Goal: Information Seeking & Learning: Learn about a topic

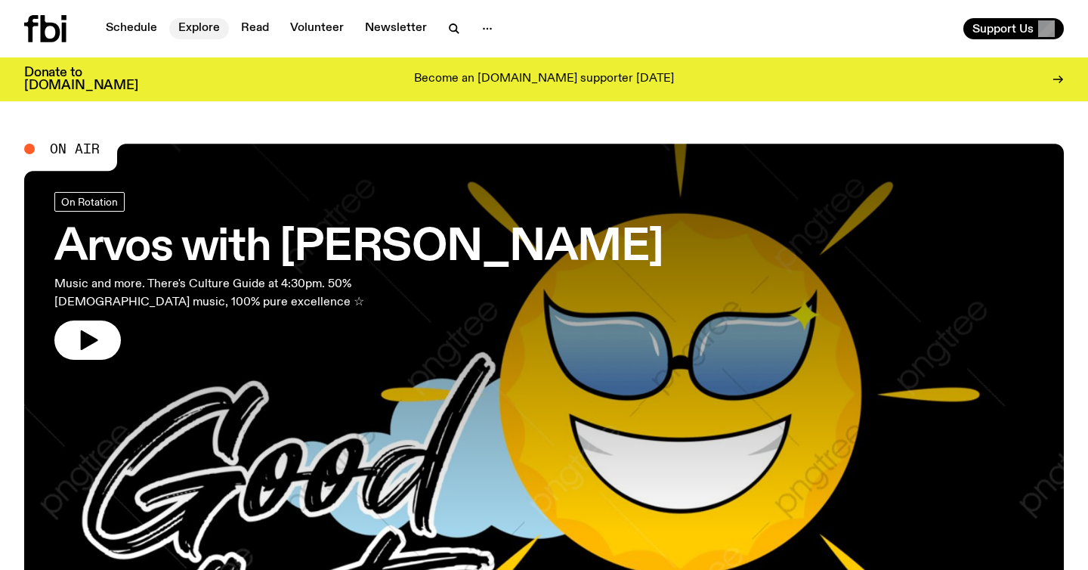
click at [202, 35] on link "Explore" at bounding box center [199, 28] width 60 height 21
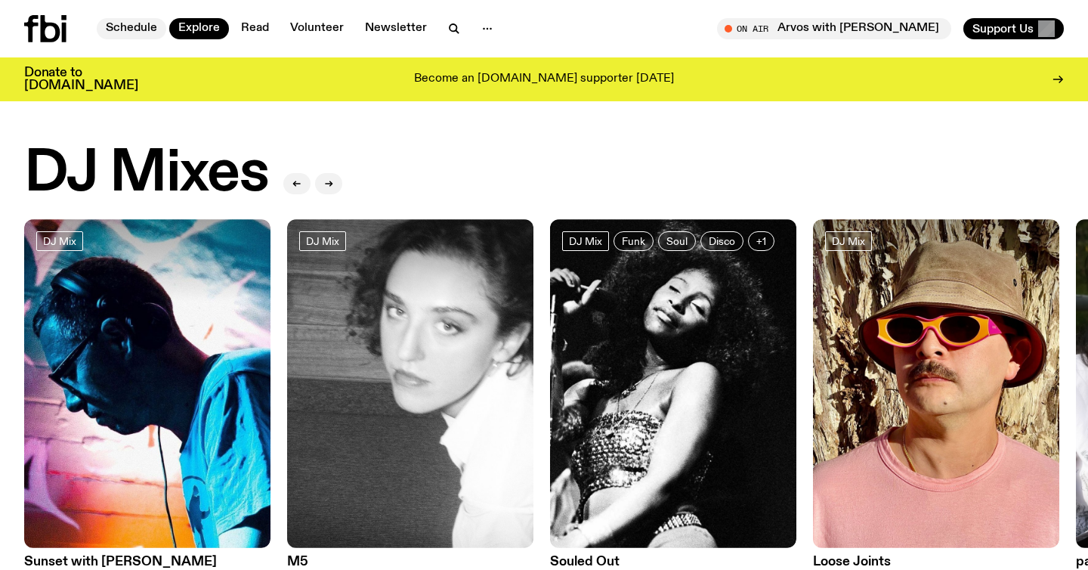
click at [140, 32] on link "Schedule" at bounding box center [131, 28] width 69 height 21
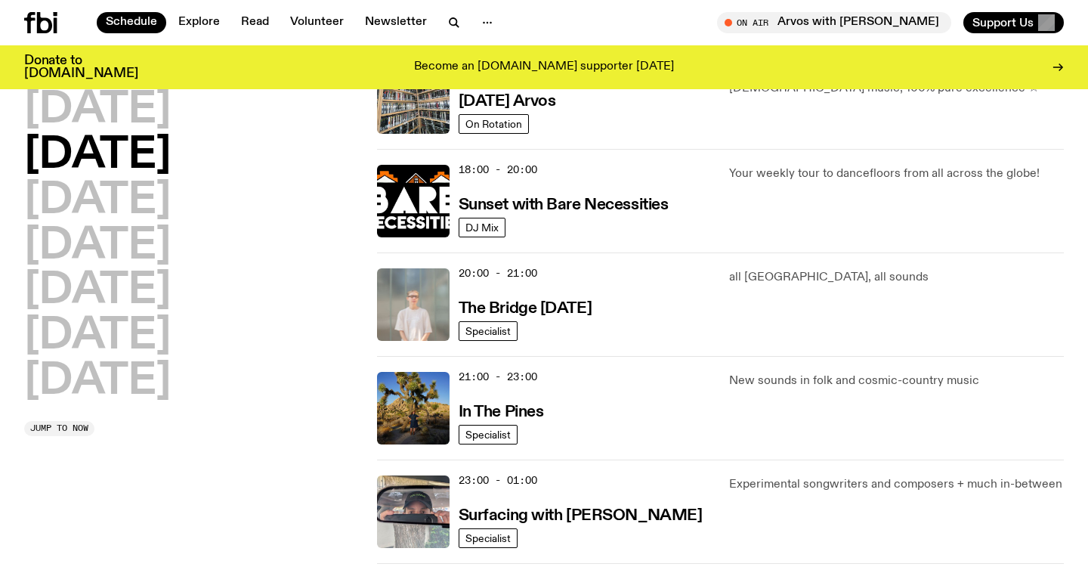
scroll to position [600, 0]
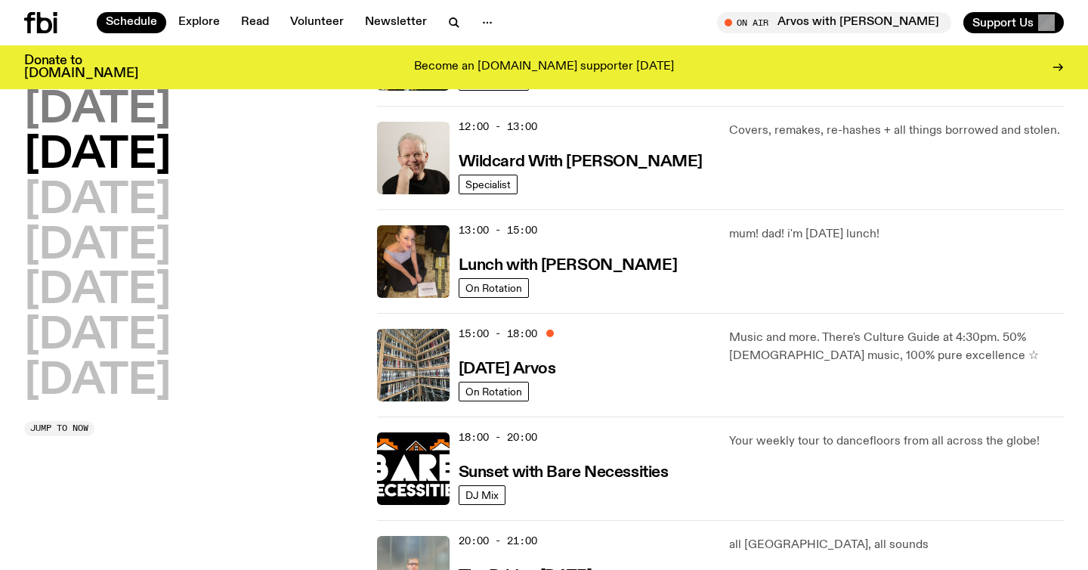
click at [159, 113] on h2 "Monday" at bounding box center [97, 110] width 147 height 42
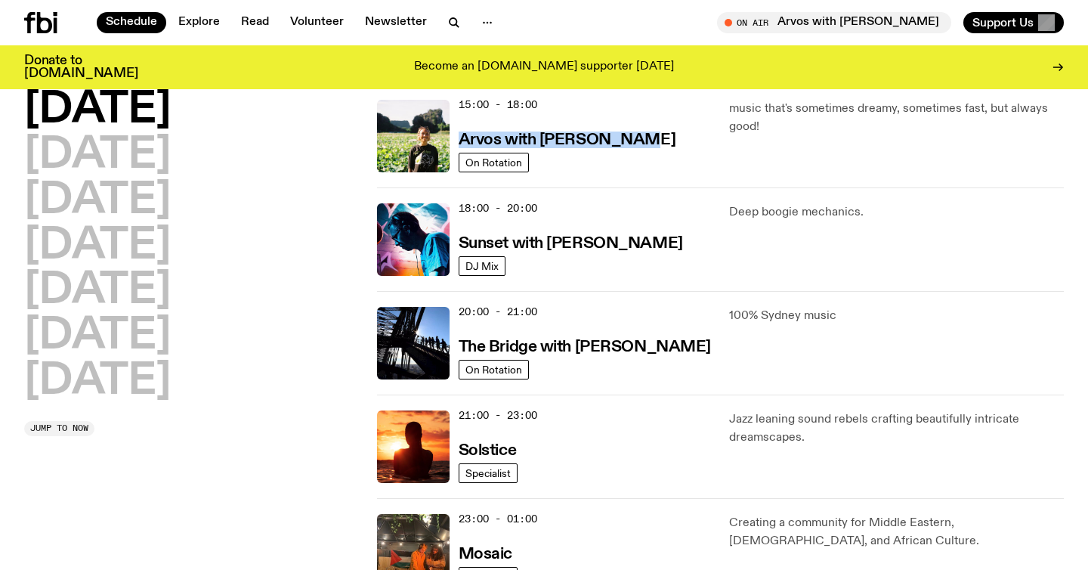
scroll to position [547, 0]
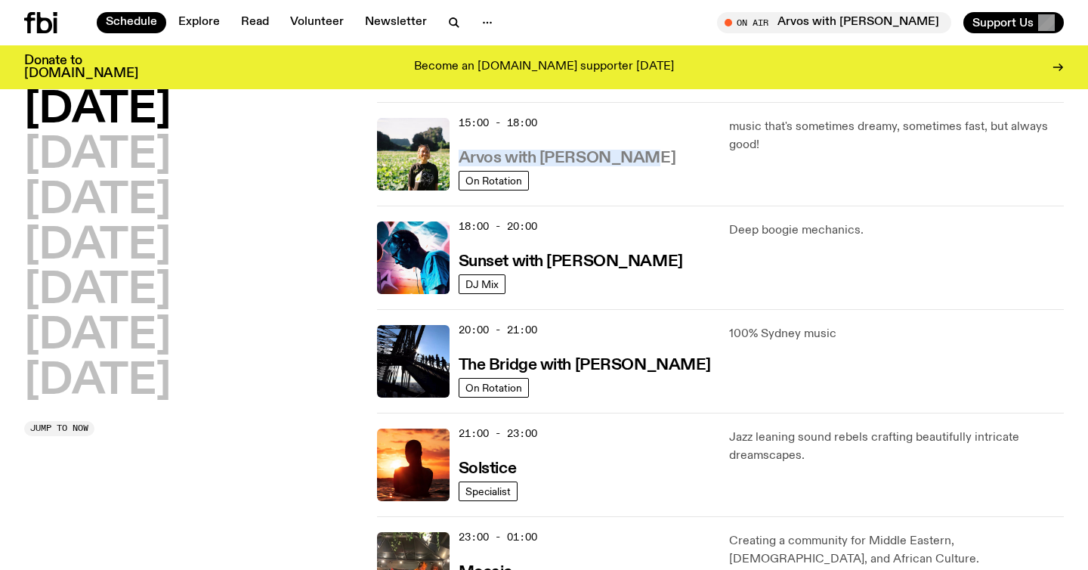
click at [576, 159] on h3 "Arvos with Bri Kennedy" at bounding box center [566, 158] width 217 height 16
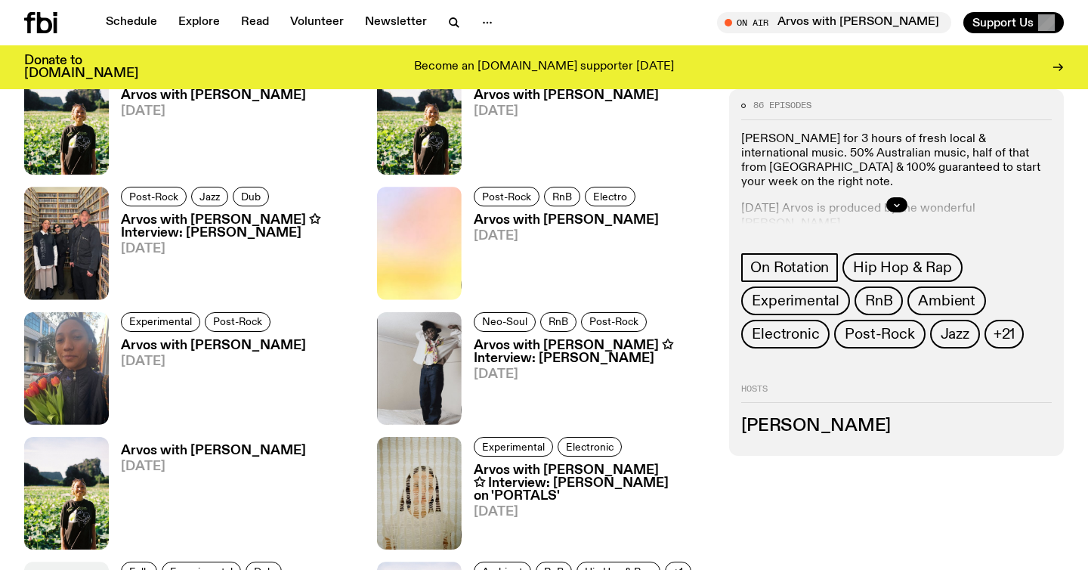
scroll to position [1048, 0]
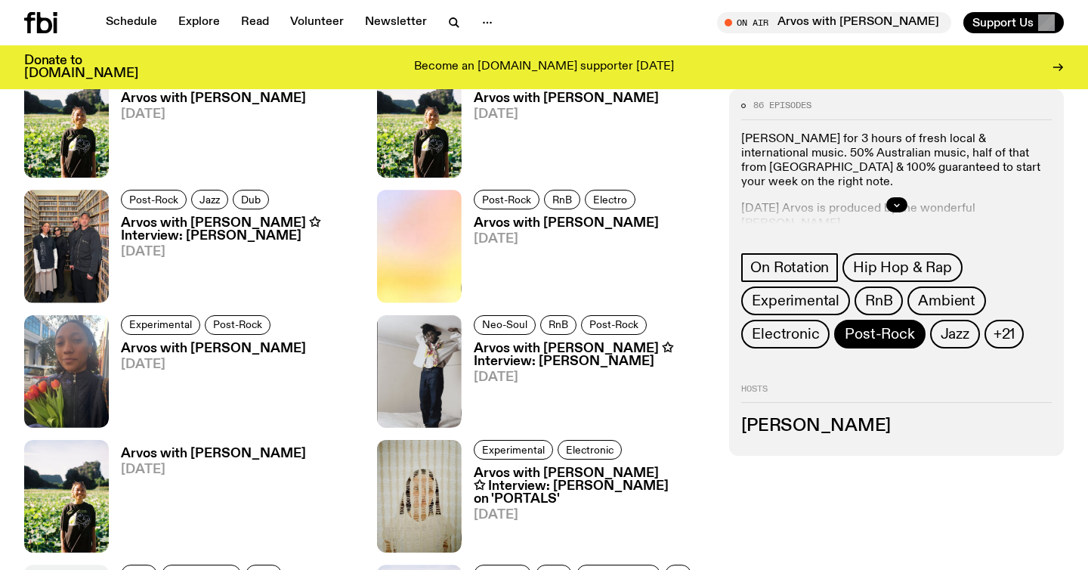
click at [871, 336] on span "Post-Rock" at bounding box center [878, 334] width 69 height 17
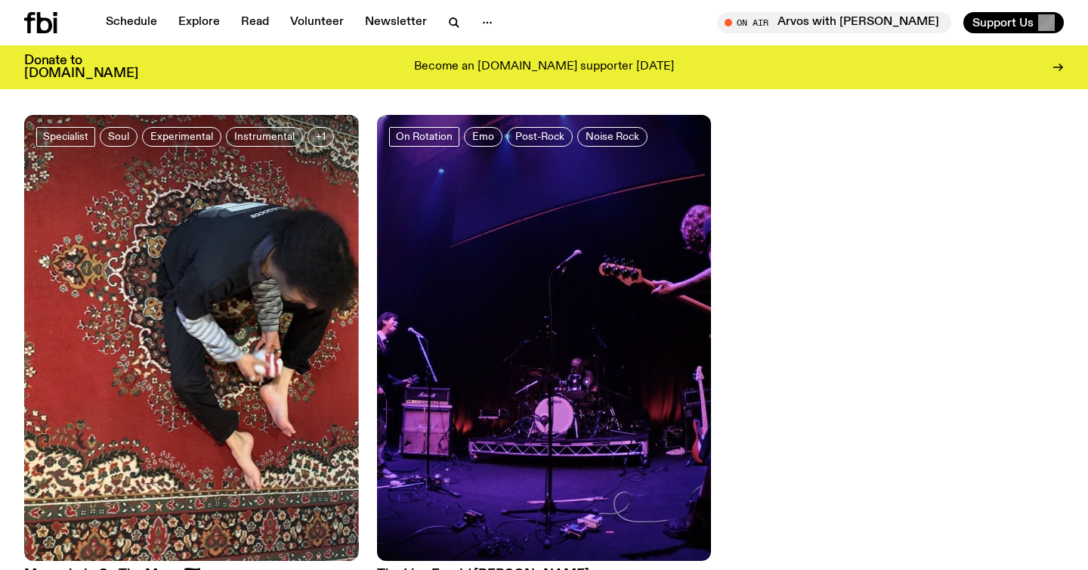
scroll to position [1793, 0]
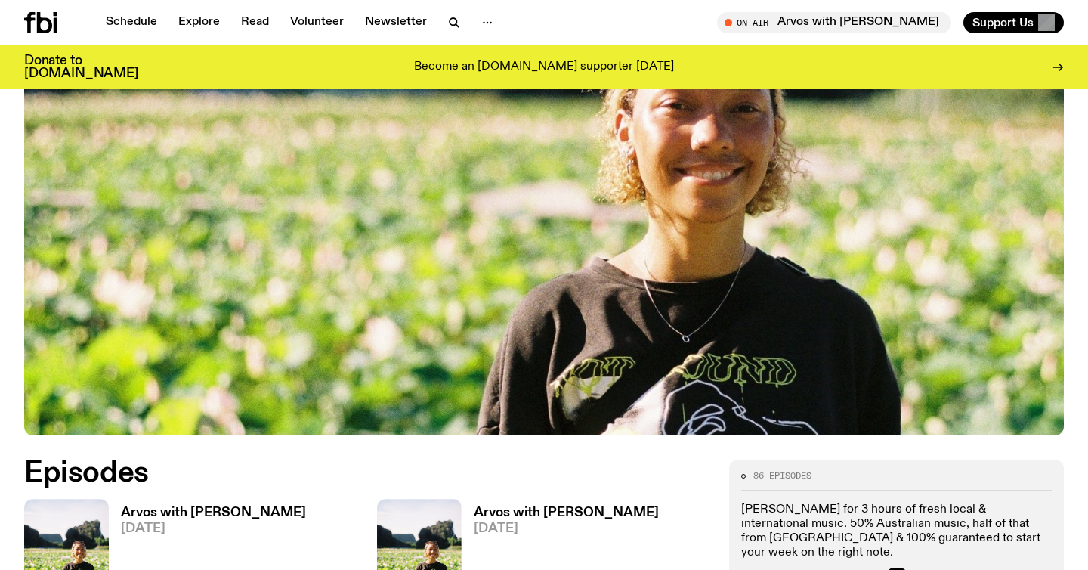
scroll to position [352, 0]
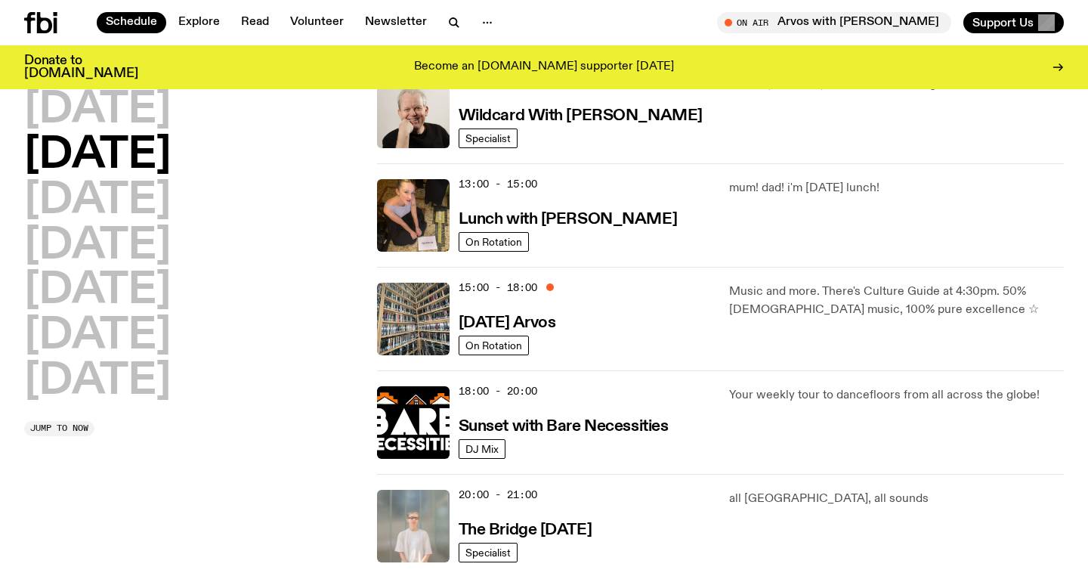
scroll to position [378, 0]
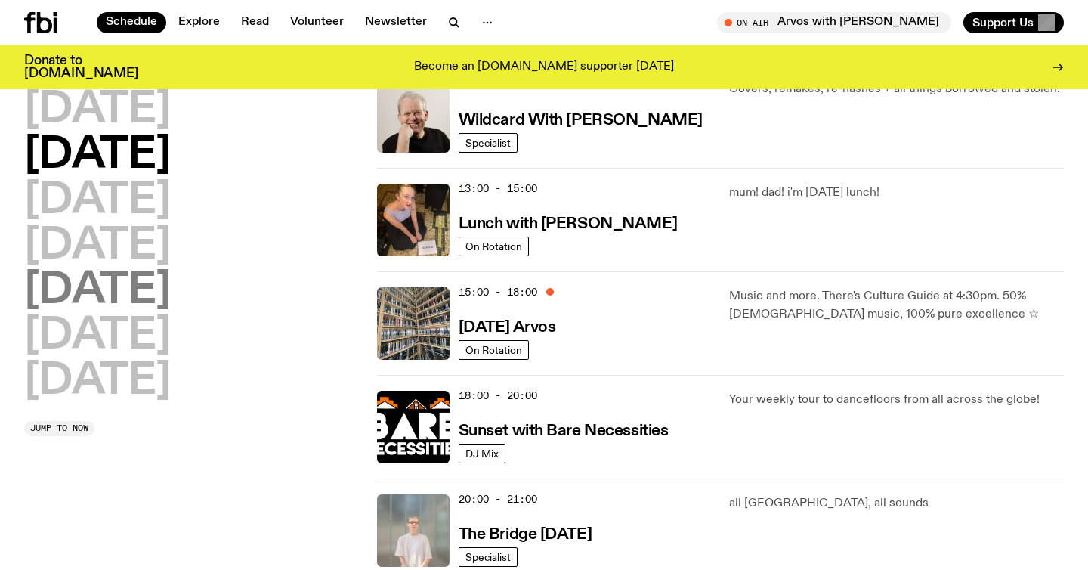
click at [135, 298] on h2 "Friday" at bounding box center [97, 291] width 147 height 42
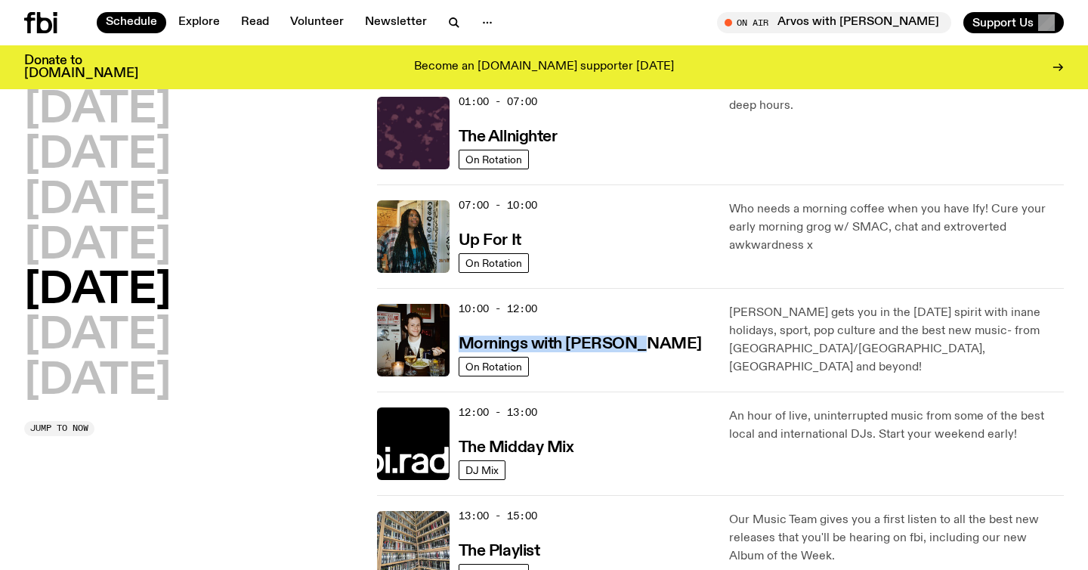
scroll to position [0, 0]
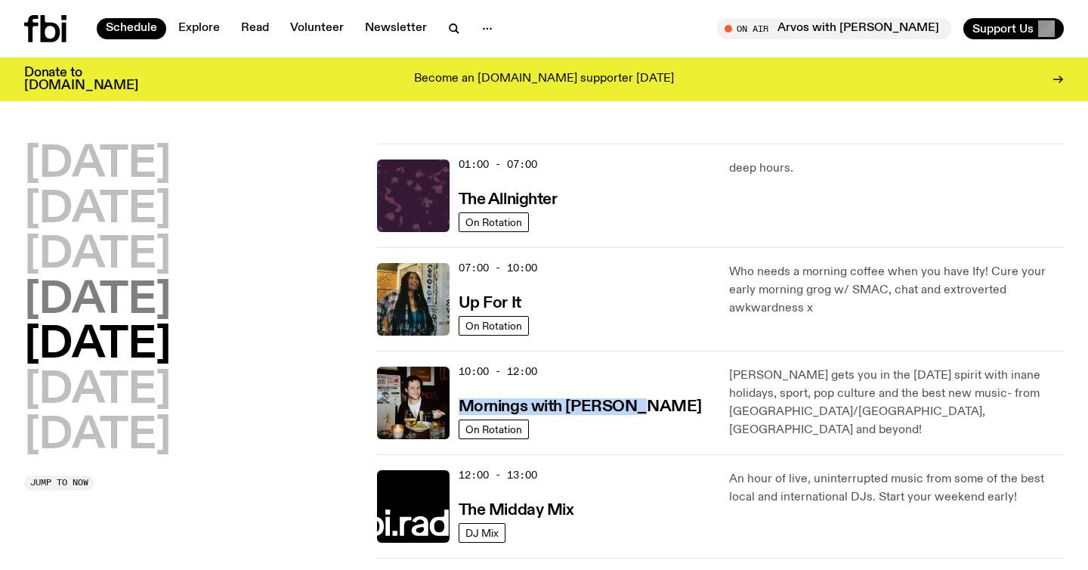
click at [151, 301] on h2 "Thursday" at bounding box center [97, 300] width 147 height 42
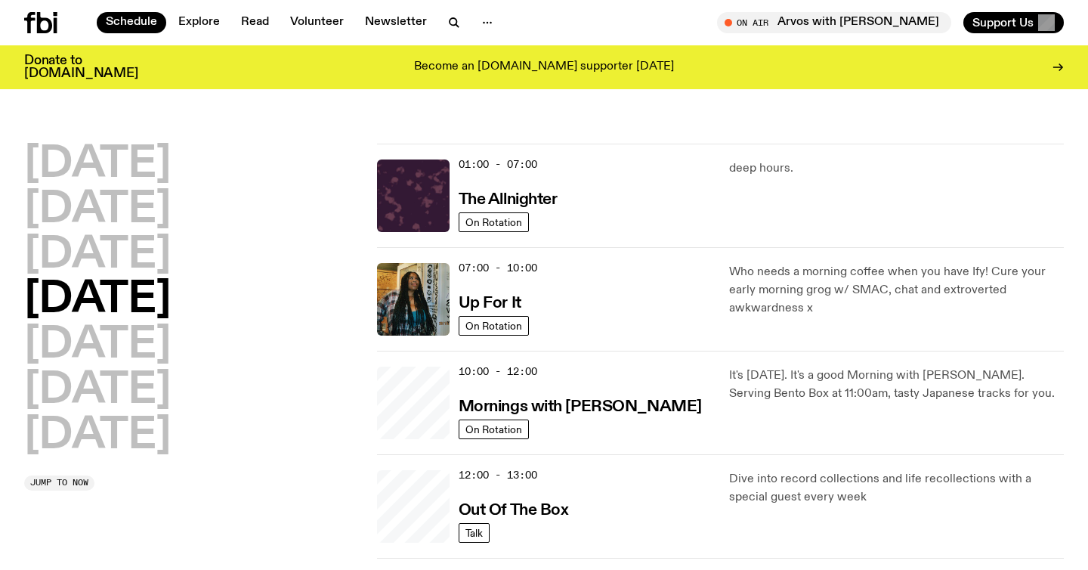
scroll to position [42, 0]
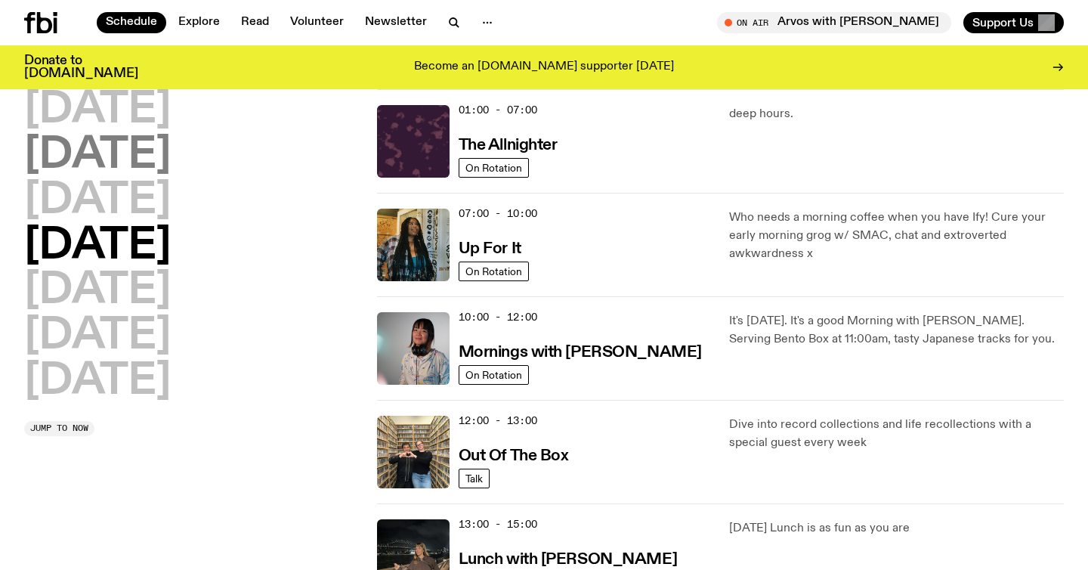
click at [171, 143] on h2 "Tuesday" at bounding box center [97, 155] width 147 height 42
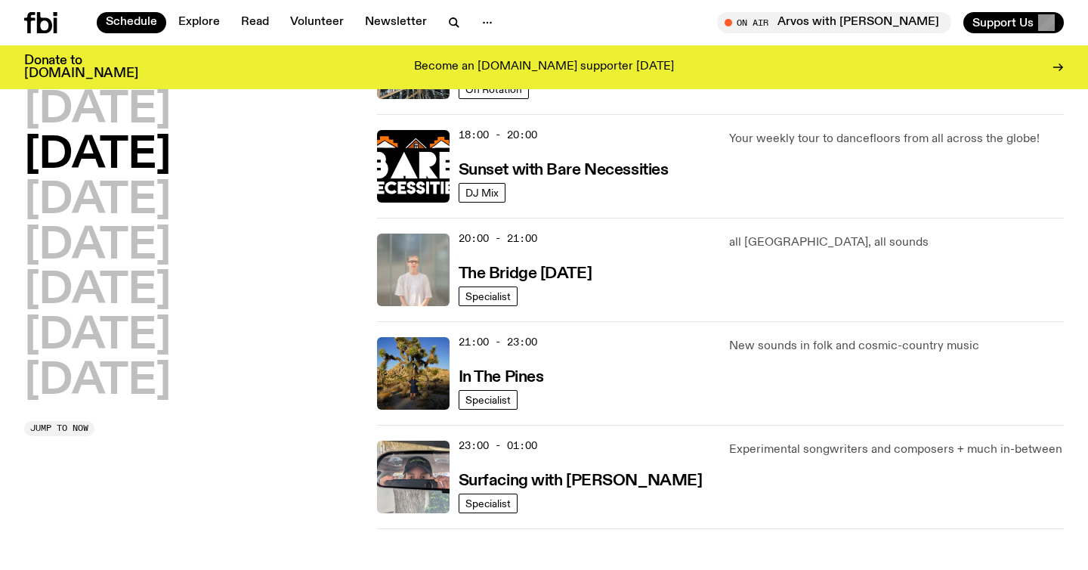
scroll to position [641, 0]
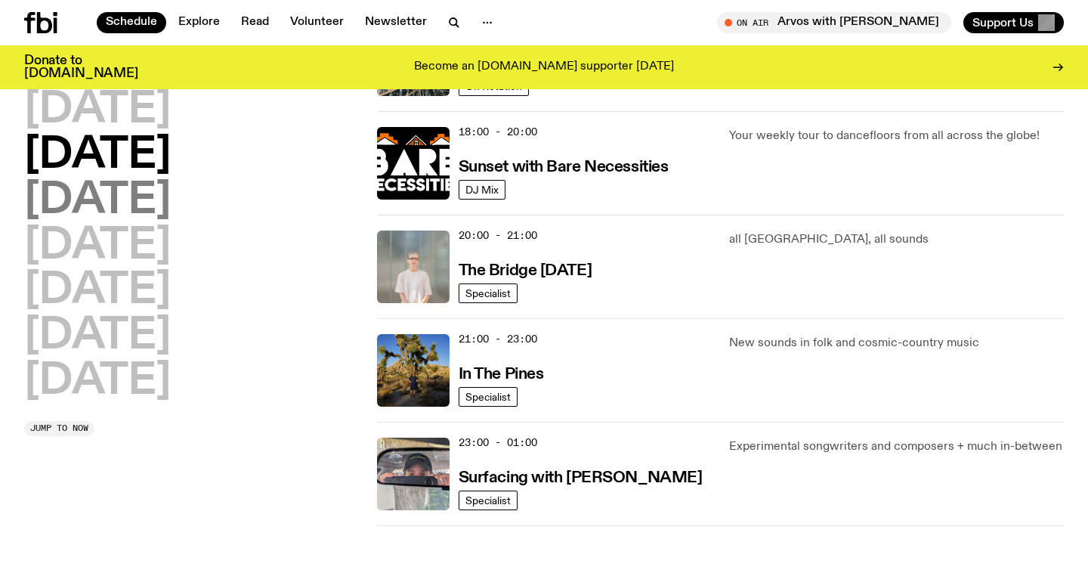
click at [171, 220] on h2 "Wednesday" at bounding box center [97, 201] width 147 height 42
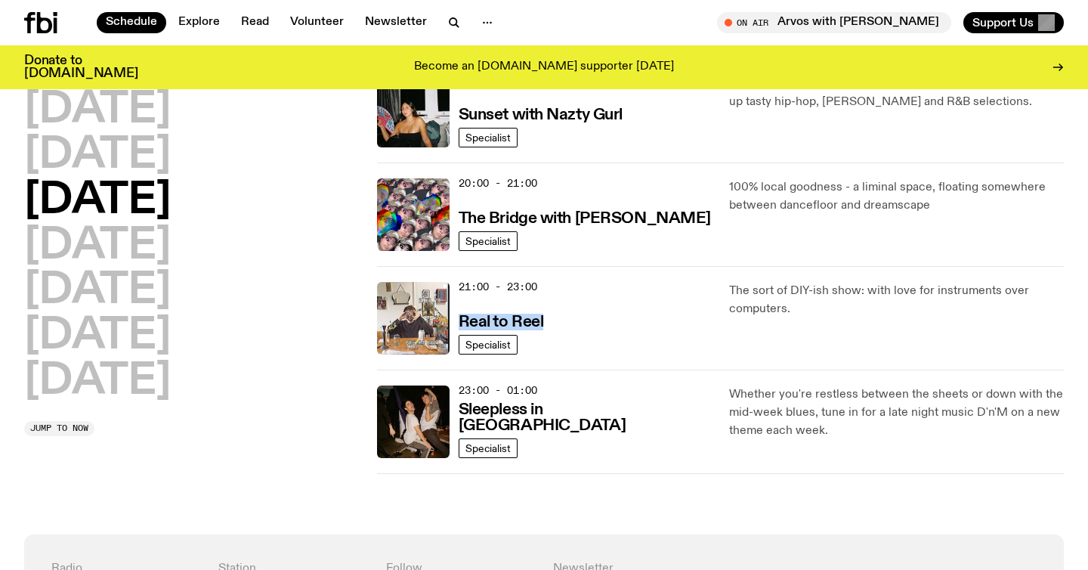
scroll to position [699, 0]
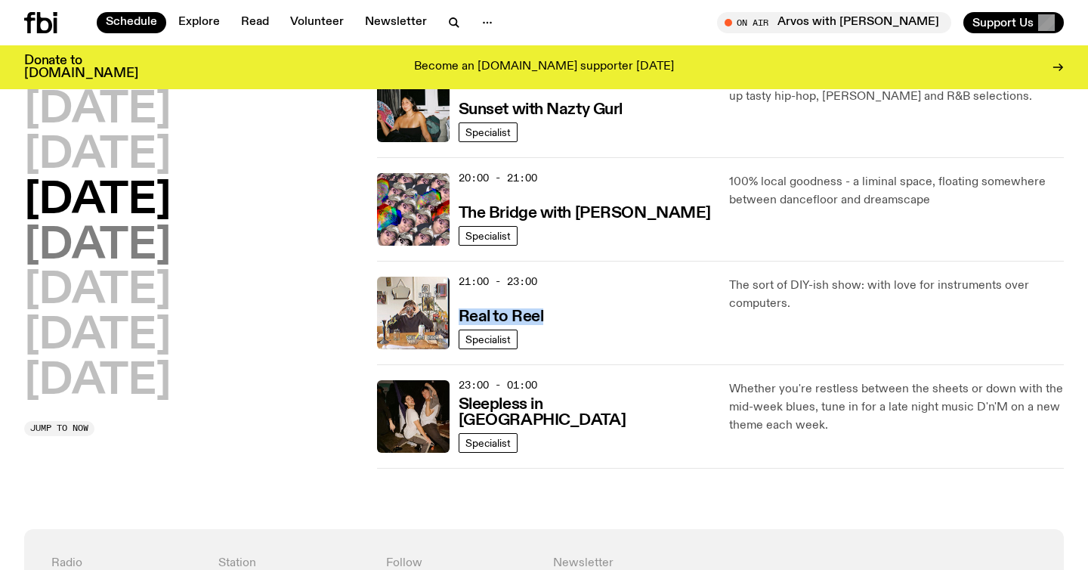
click at [171, 252] on h2 "Thursday" at bounding box center [97, 246] width 147 height 42
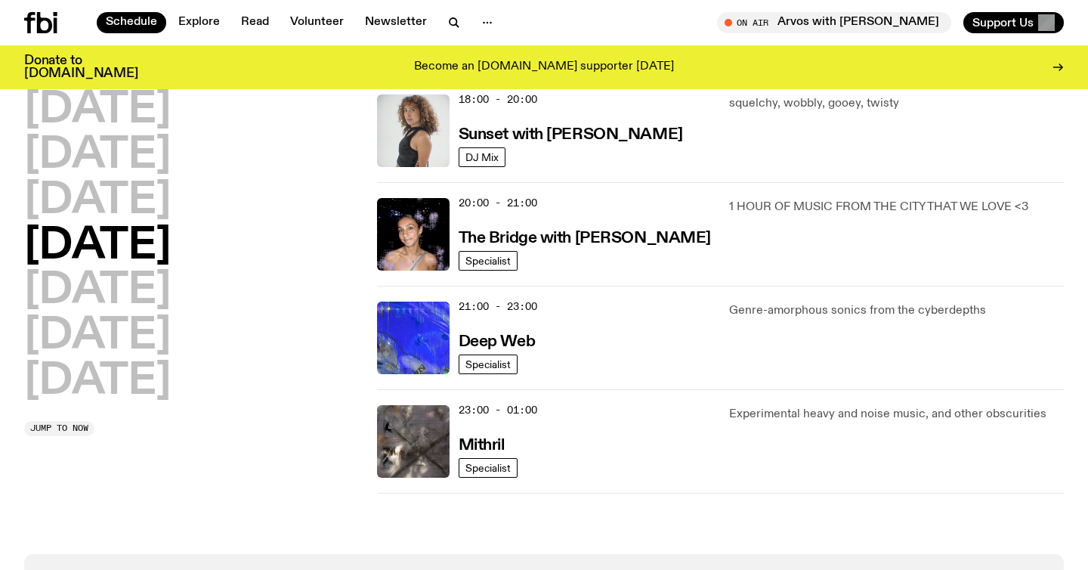
scroll to position [675, 0]
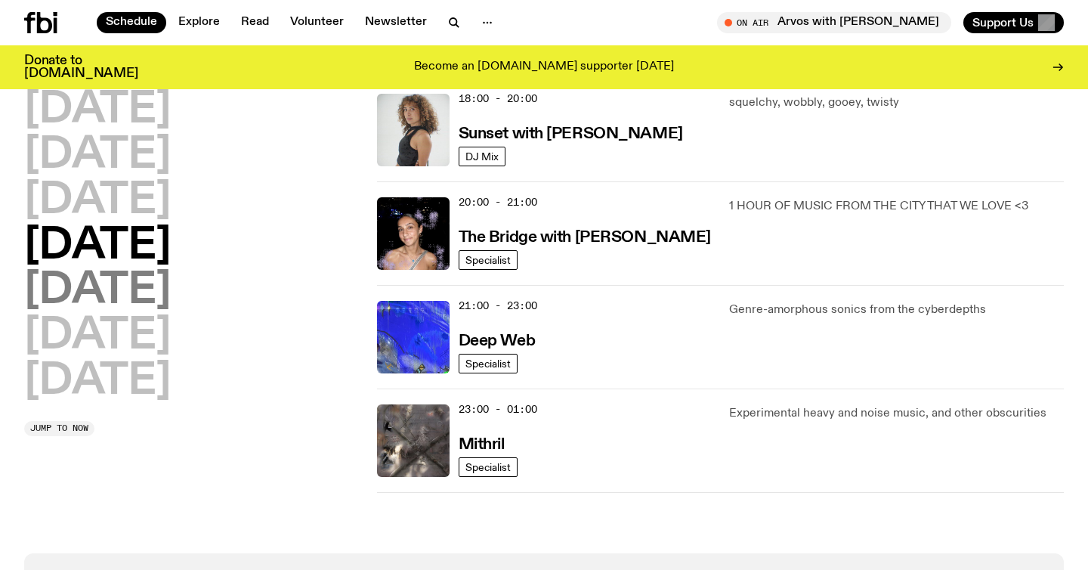
click at [119, 286] on h2 "Friday" at bounding box center [97, 291] width 147 height 42
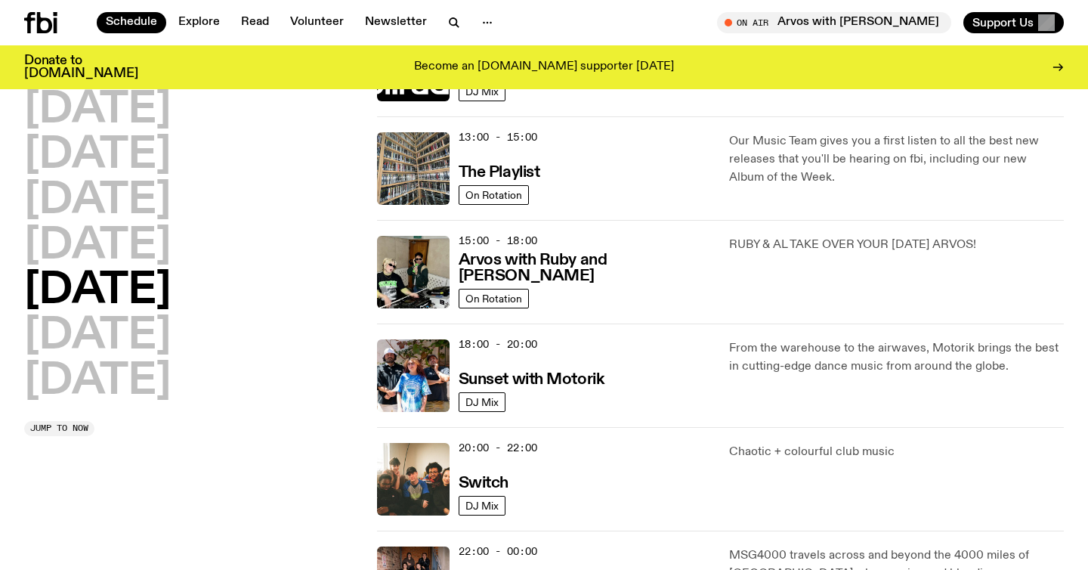
scroll to position [542, 0]
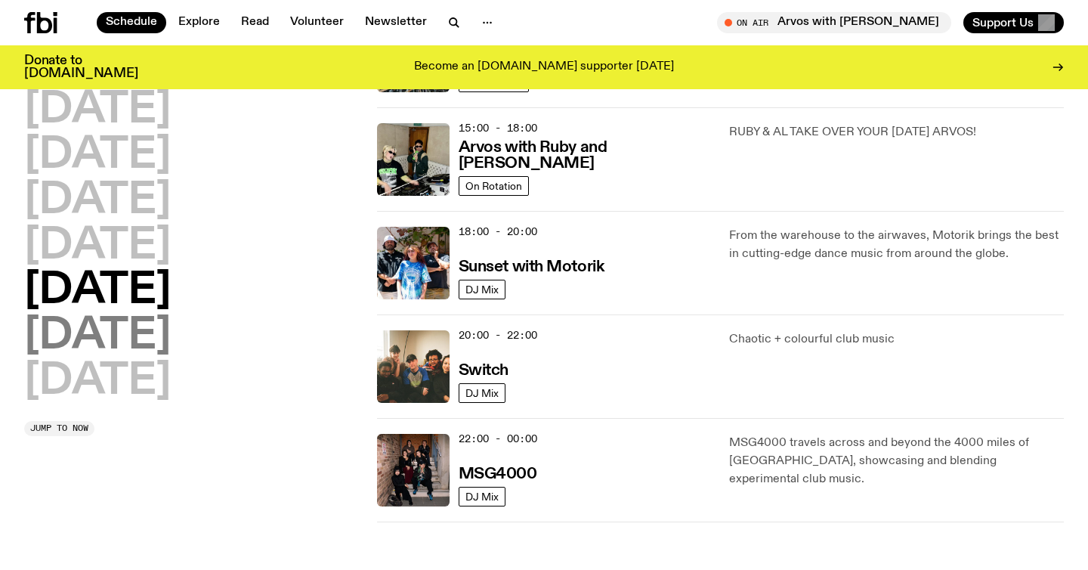
click at [167, 332] on h2 "Saturday" at bounding box center [97, 336] width 147 height 42
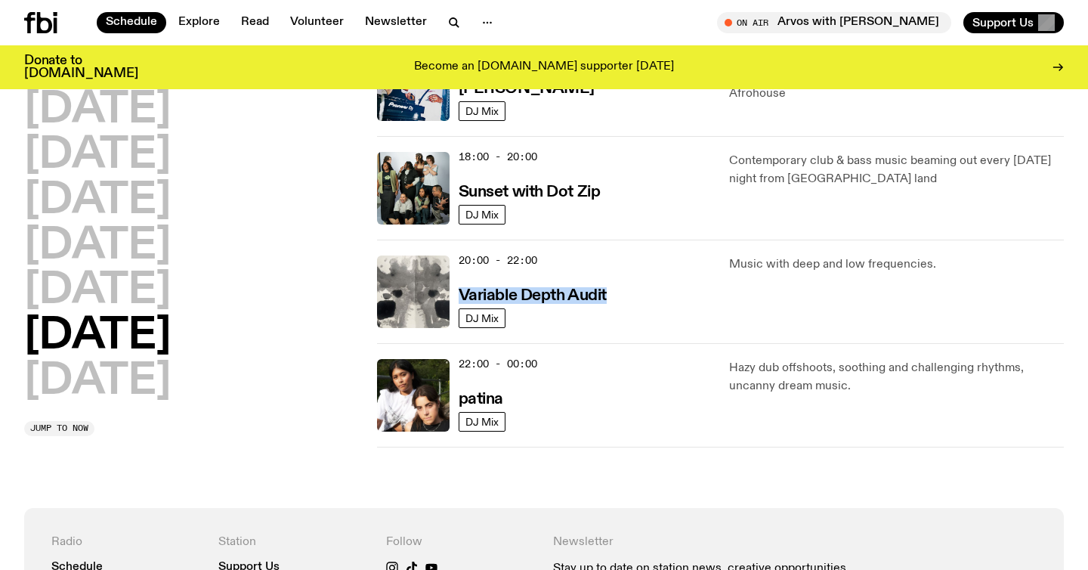
scroll to position [940, 0]
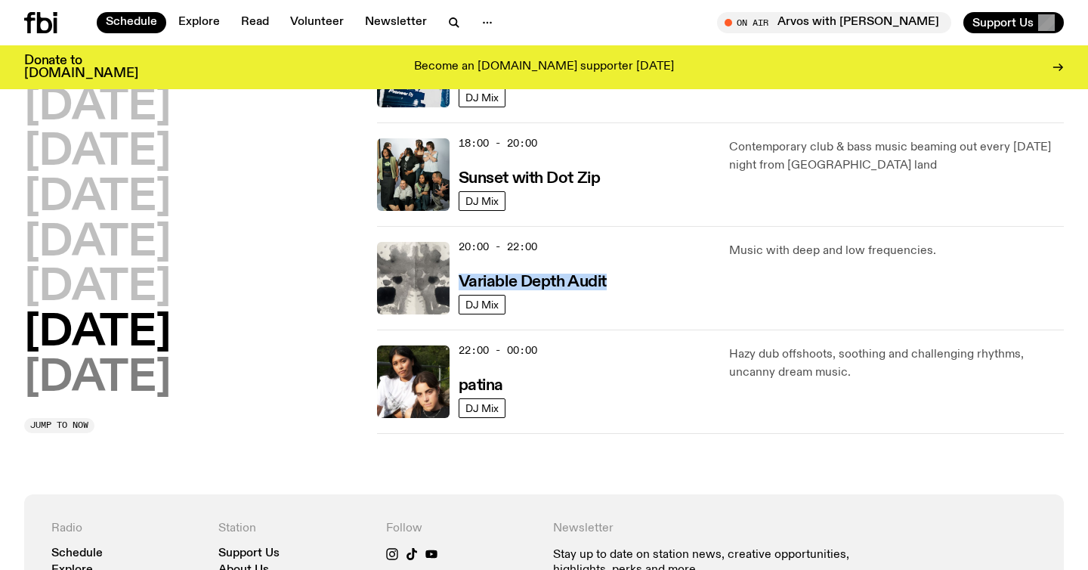
click at [113, 375] on h2 "Sunday" at bounding box center [97, 378] width 147 height 42
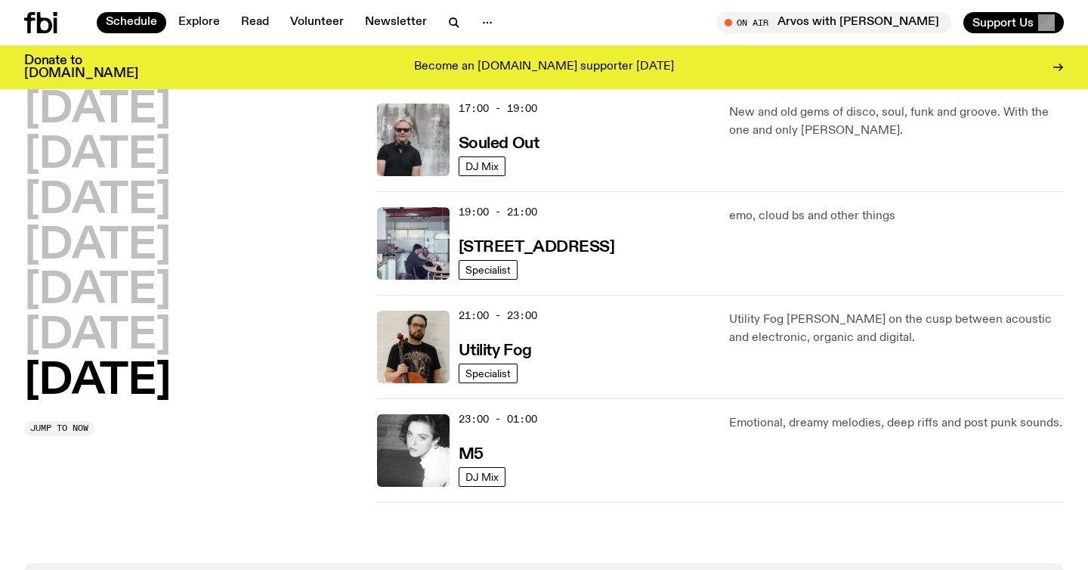
scroll to position [981, 0]
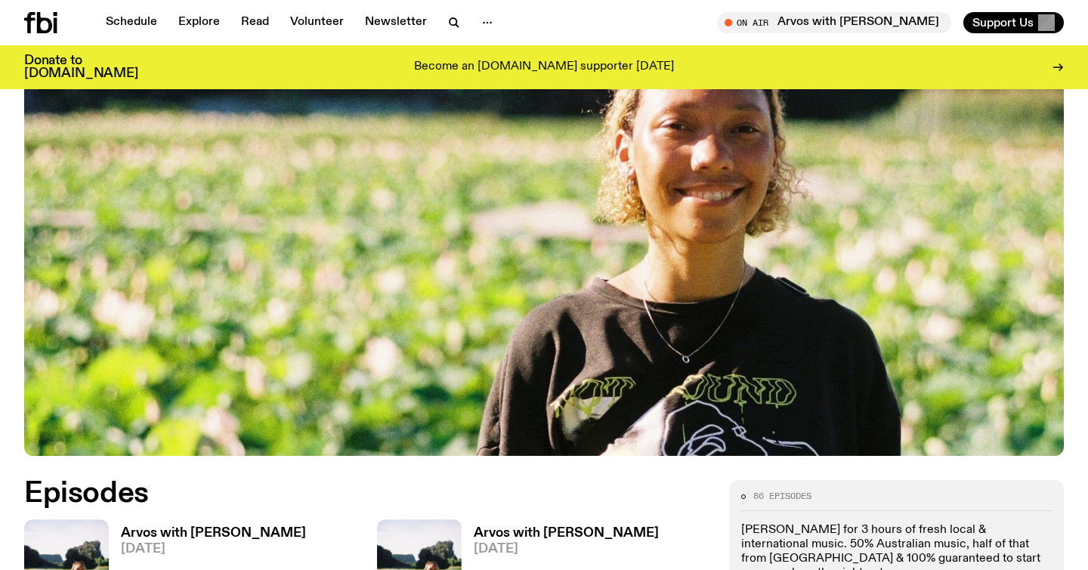
scroll to position [719, 0]
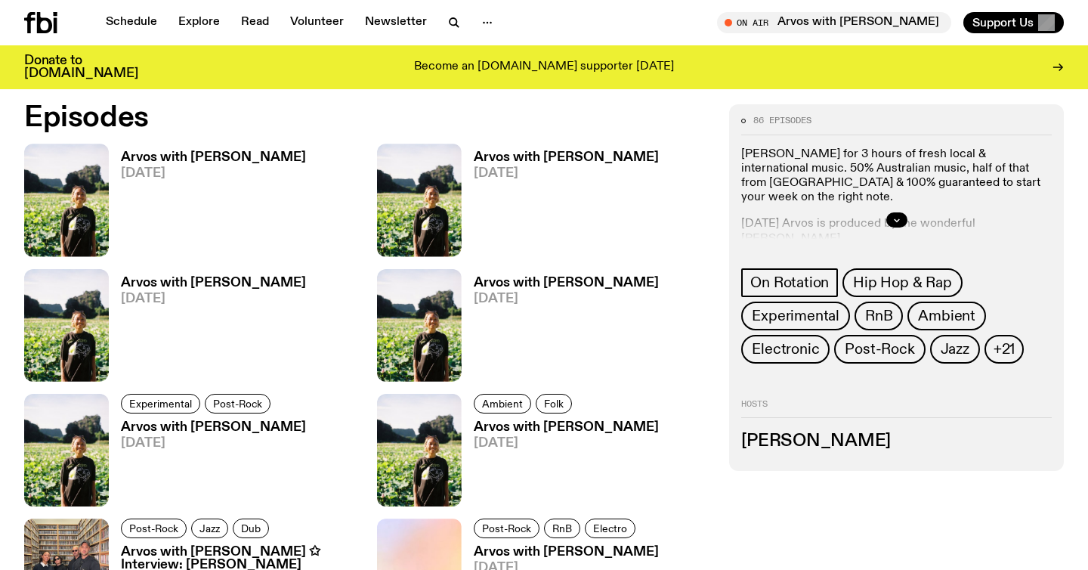
click at [895, 227] on div at bounding box center [896, 220] width 310 height 48
click at [897, 219] on icon "button" at bounding box center [896, 219] width 9 height 9
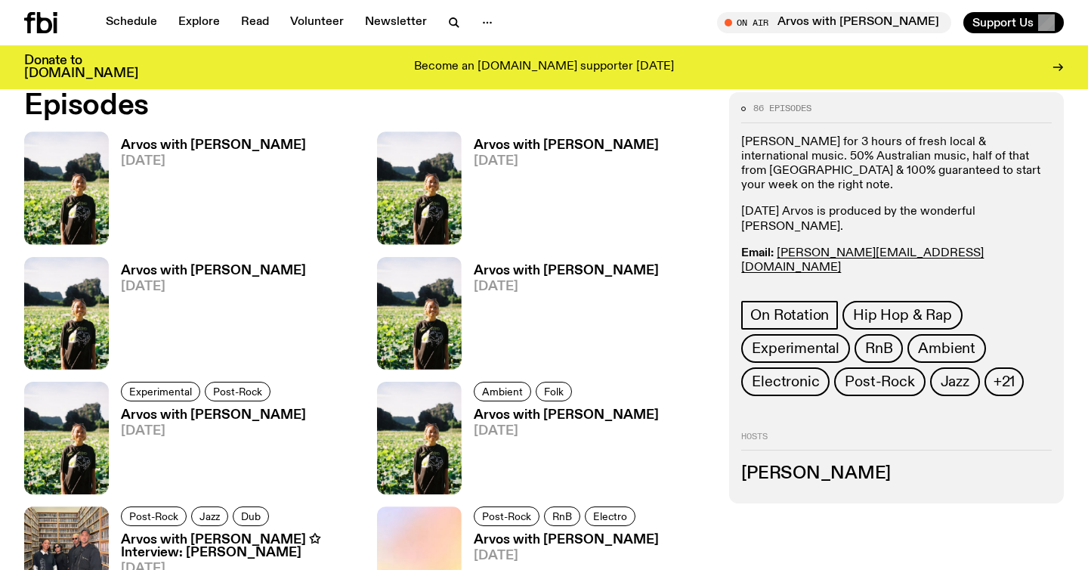
scroll to position [729, 0]
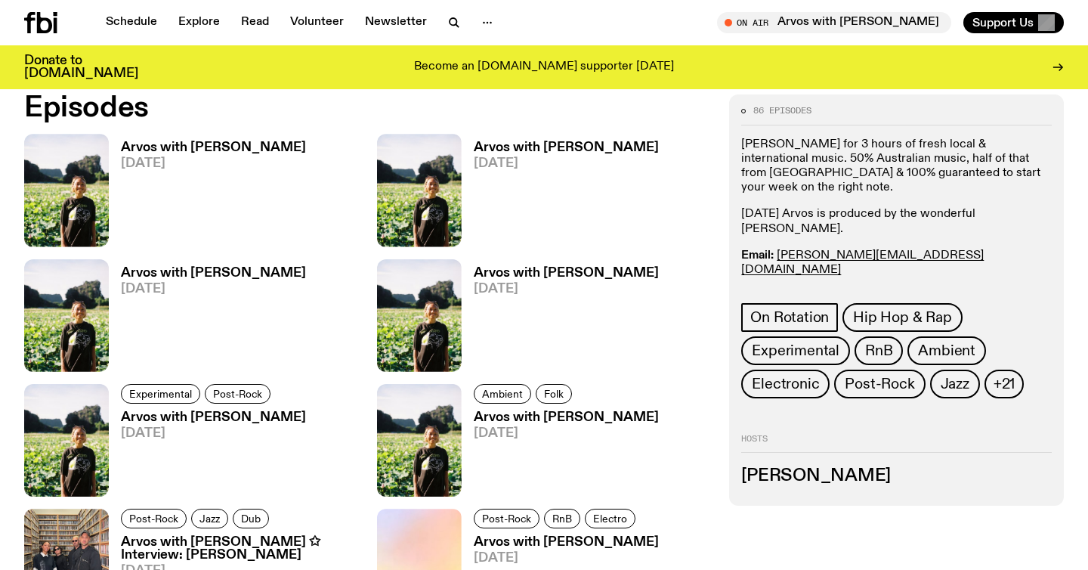
click at [189, 144] on h3 "Arvos with [PERSON_NAME]" at bounding box center [213, 147] width 185 height 13
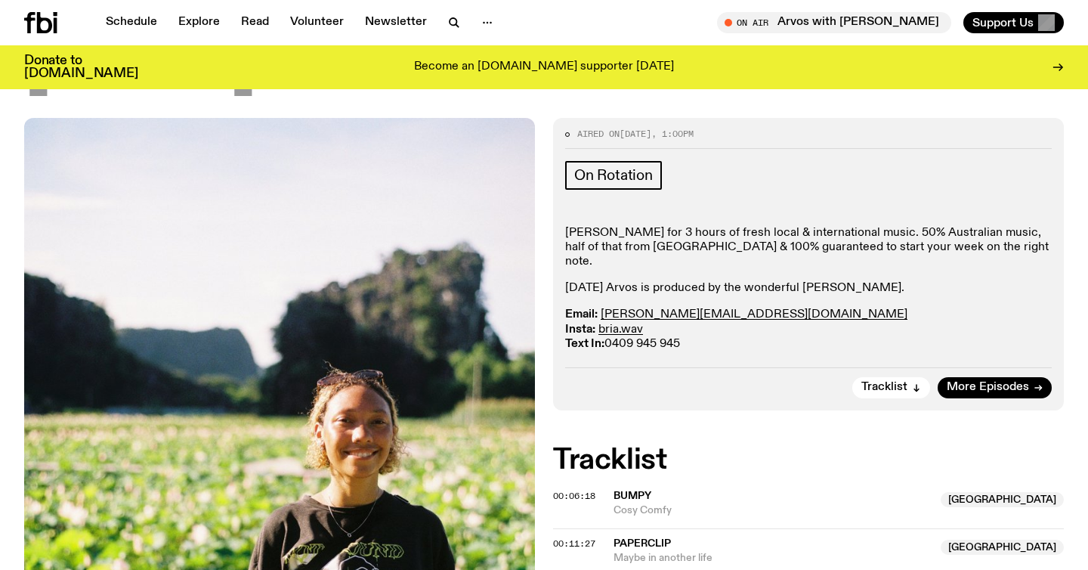
scroll to position [131, 0]
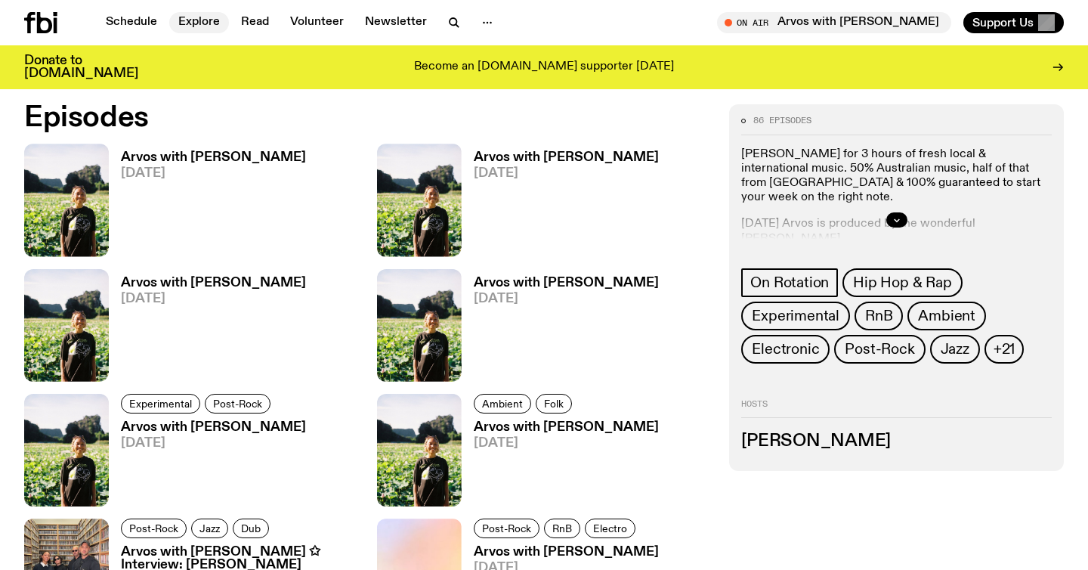
scroll to position [617, 0]
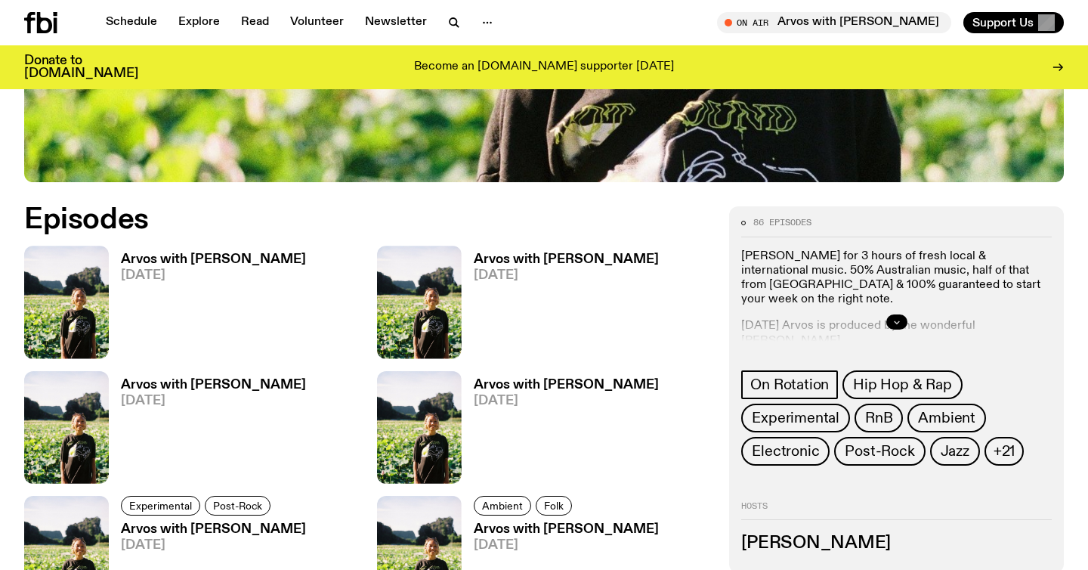
click at [891, 321] on button "button" at bounding box center [896, 321] width 21 height 15
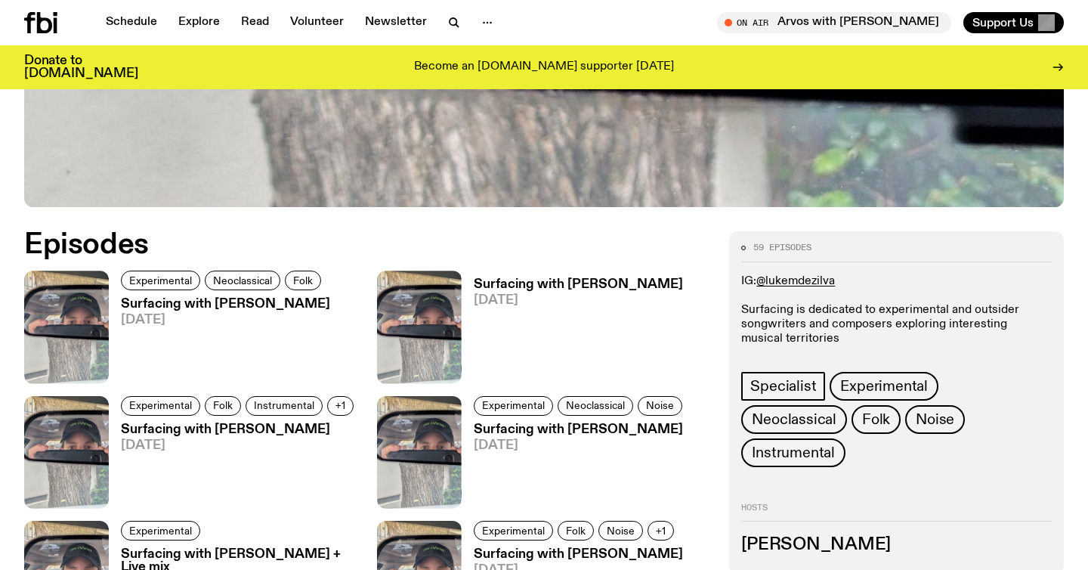
scroll to position [668, 0]
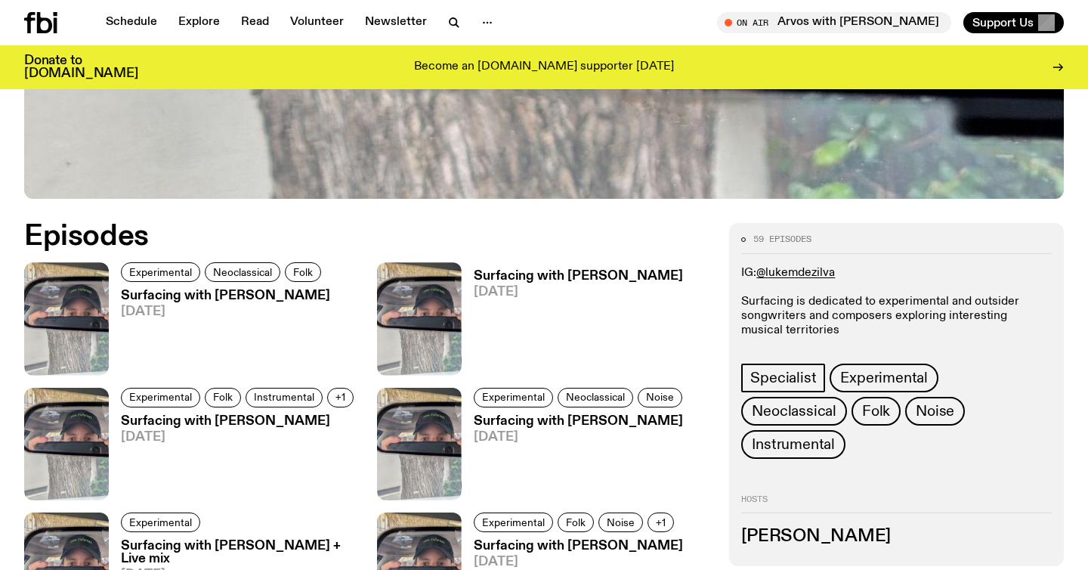
click at [179, 289] on h3 "Surfacing with [PERSON_NAME]" at bounding box center [225, 295] width 209 height 13
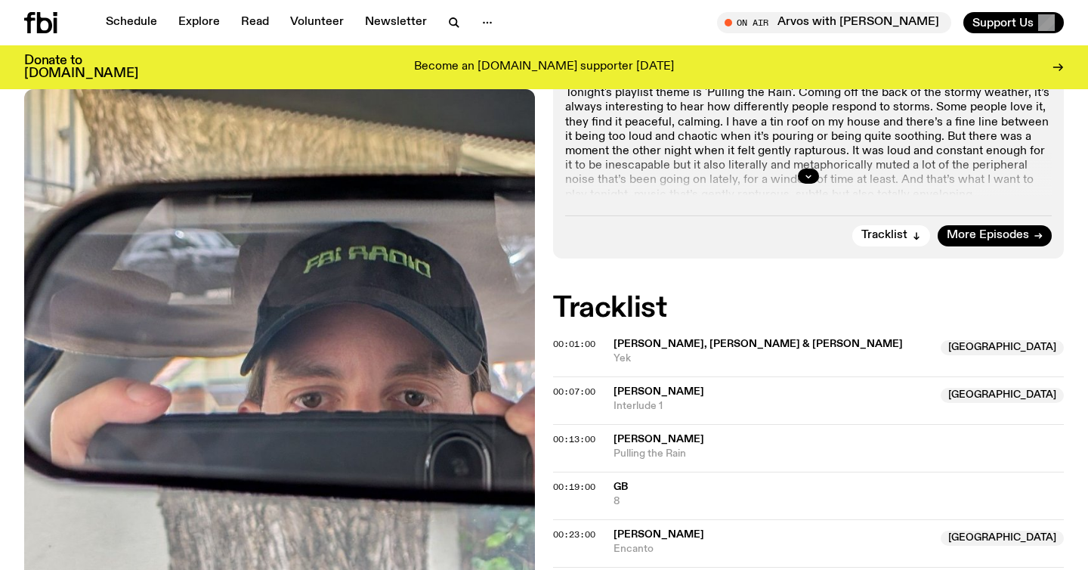
scroll to position [433, 0]
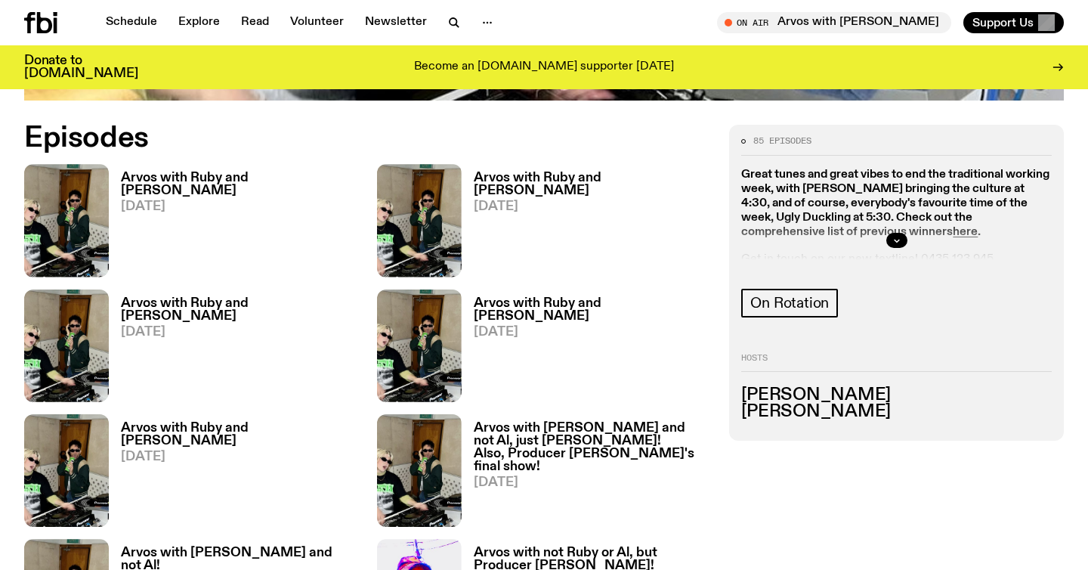
scroll to position [749, 0]
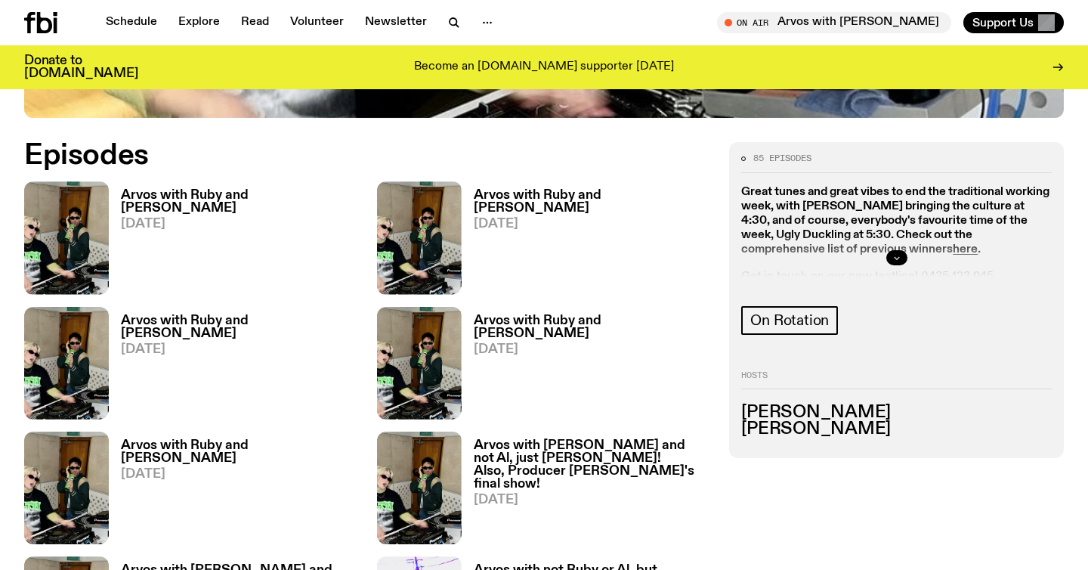
click at [896, 253] on icon "button" at bounding box center [896, 257] width 9 height 9
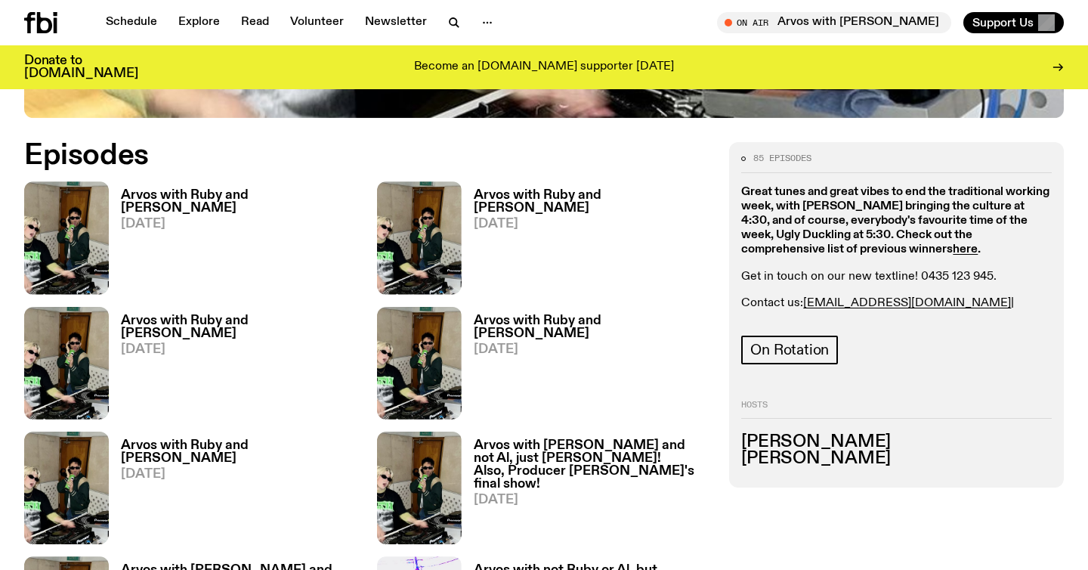
click at [163, 189] on h3 "Arvos with Ruby and [PERSON_NAME]" at bounding box center [240, 202] width 238 height 26
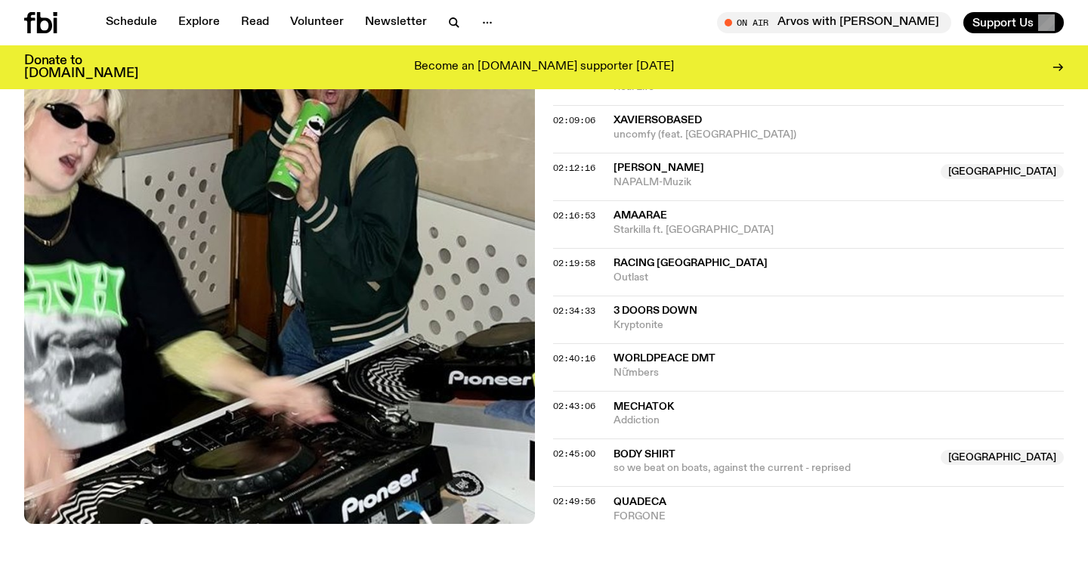
scroll to position [1989, 0]
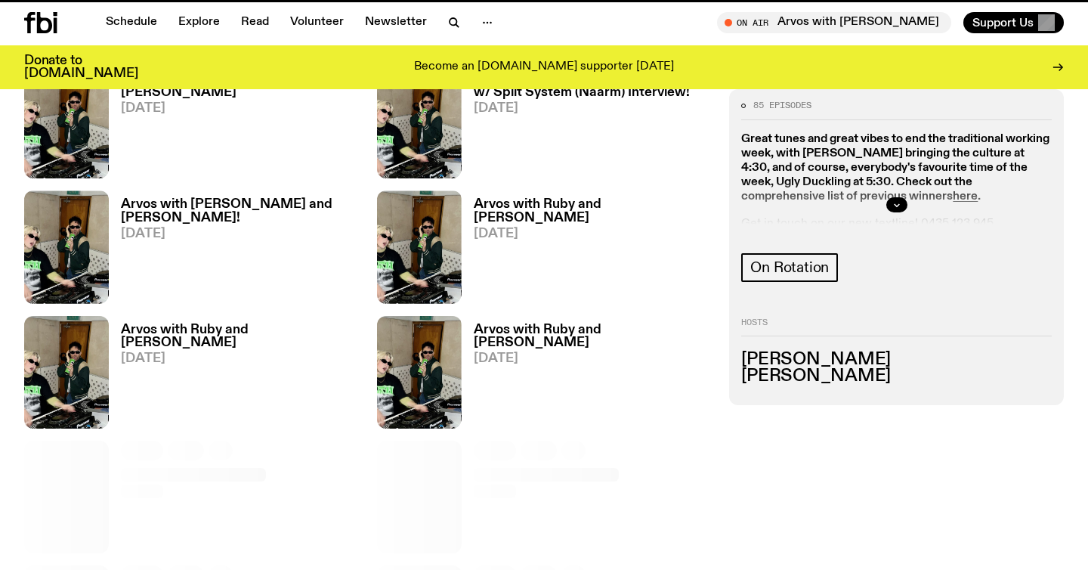
scroll to position [749, 0]
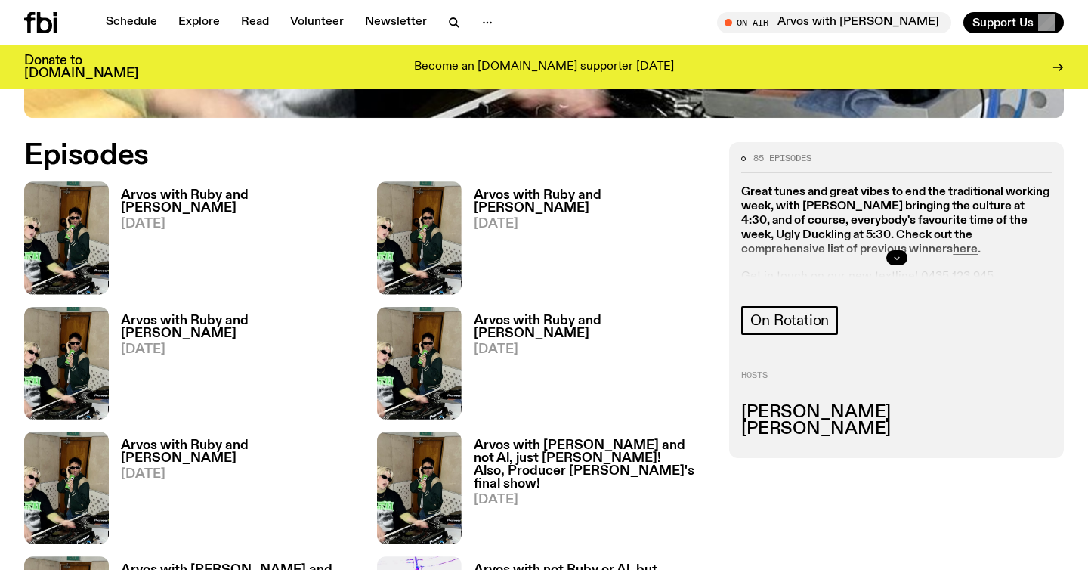
click at [896, 253] on icon "button" at bounding box center [896, 257] width 9 height 9
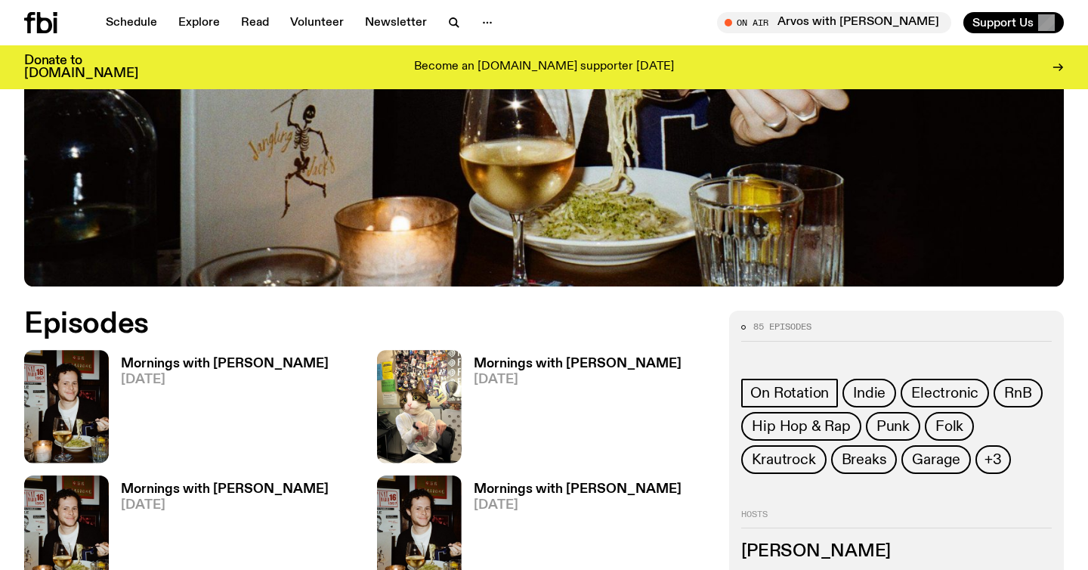
scroll to position [584, 0]
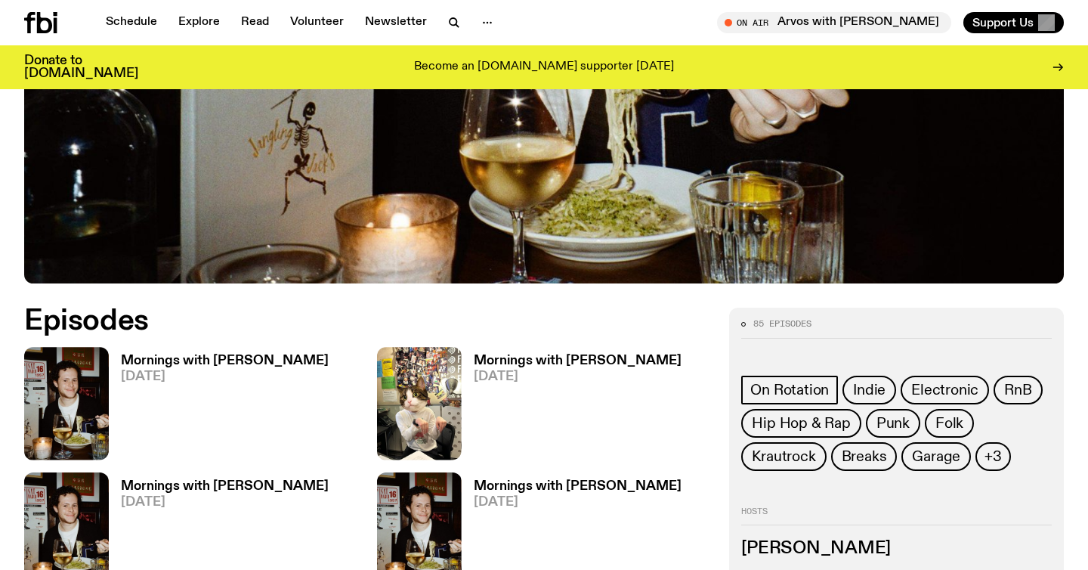
click at [226, 354] on h3 "Mornings with Sam Lane" at bounding box center [225, 360] width 208 height 13
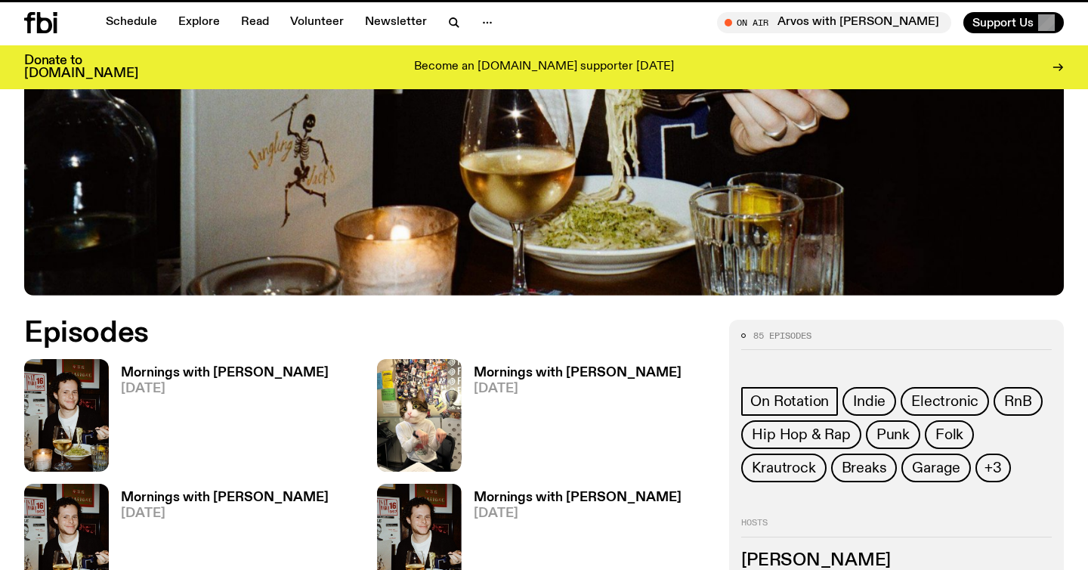
scroll to position [572, 0]
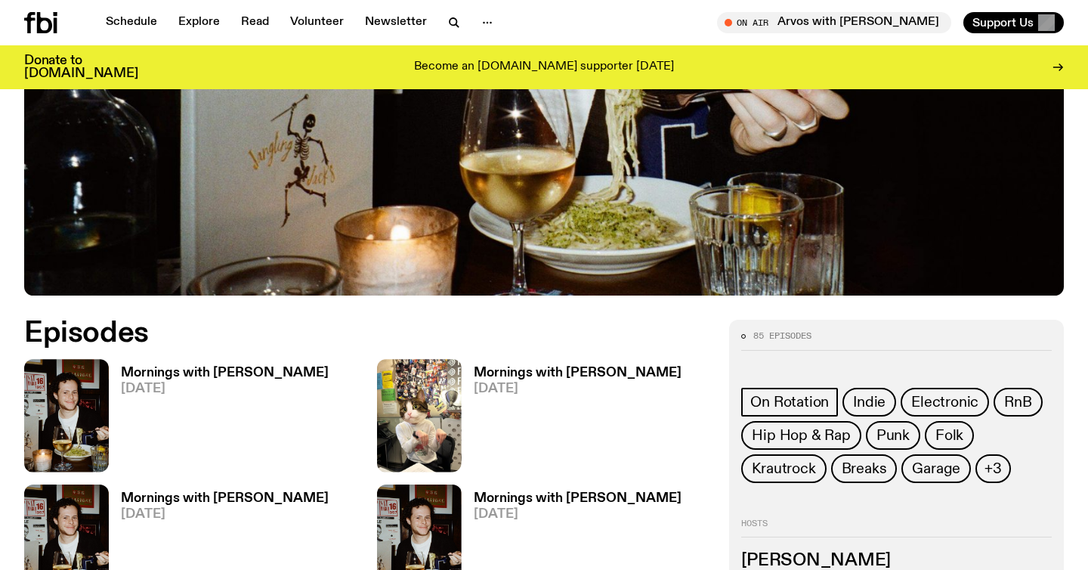
click at [499, 366] on h3 "Mornings with Sam Lane" at bounding box center [578, 372] width 208 height 13
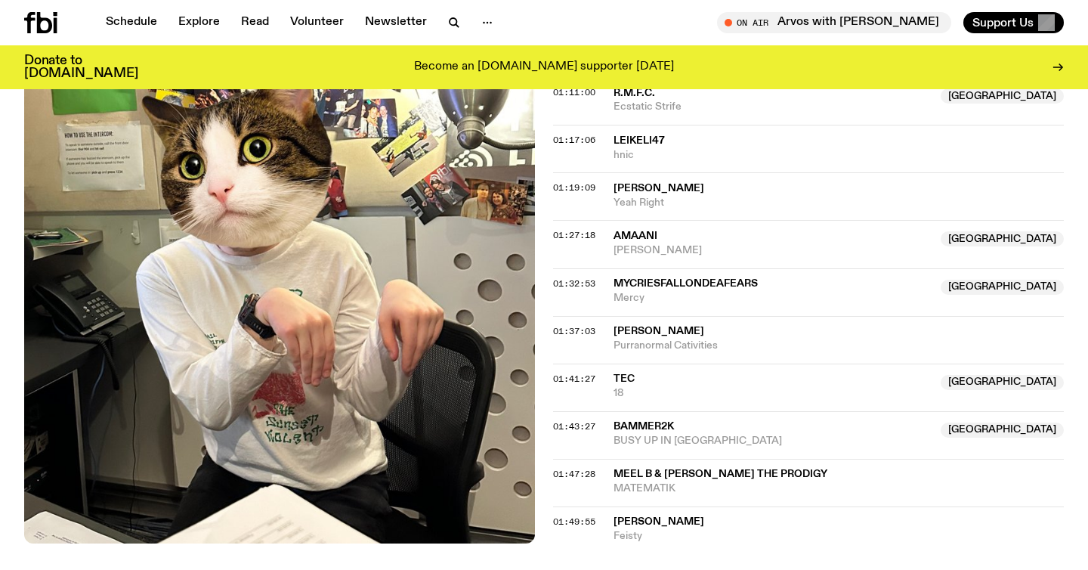
scroll to position [1283, 0]
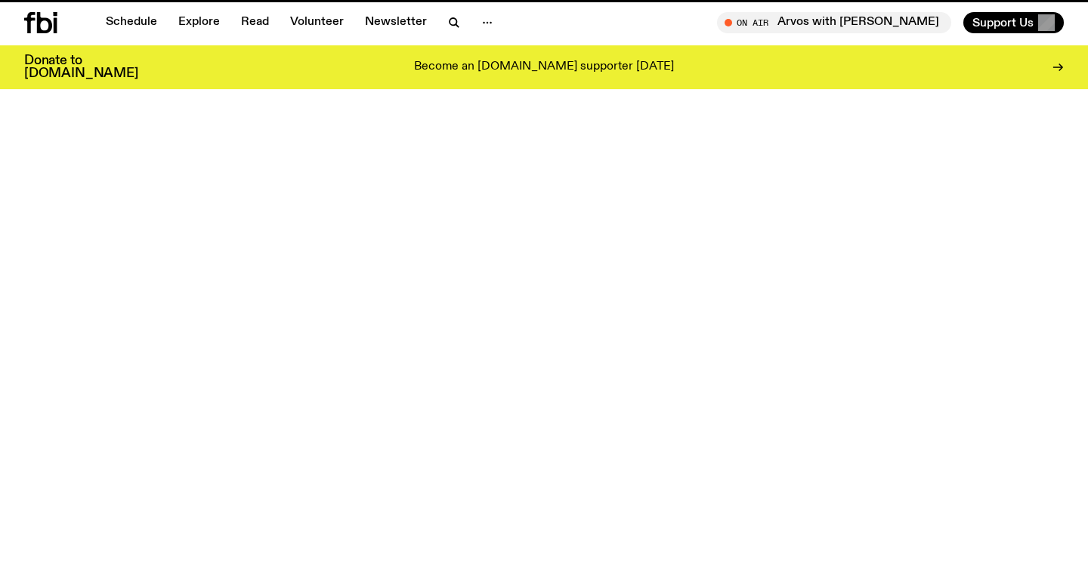
scroll to position [572, 0]
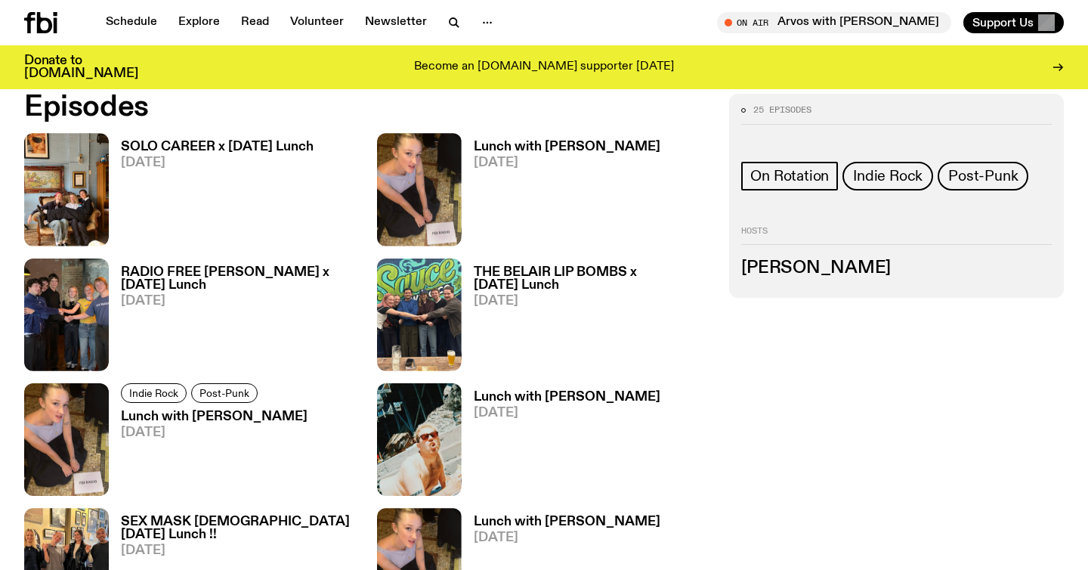
scroll to position [738, 0]
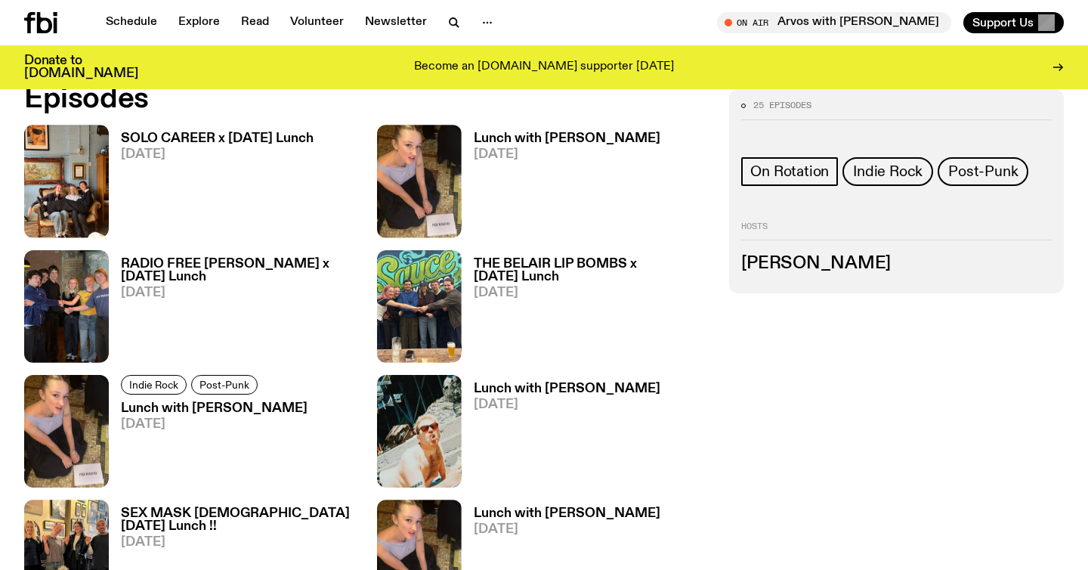
click at [538, 143] on h3 "Lunch with Sabine Lee Cook" at bounding box center [567, 138] width 187 height 13
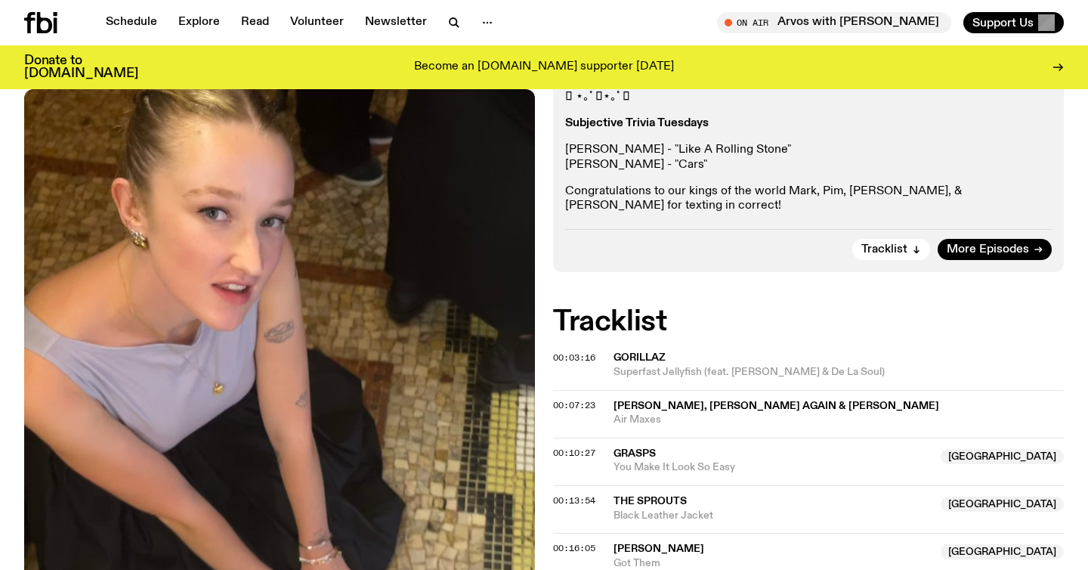
scroll to position [362, 0]
click at [1006, 245] on span "More Episodes" at bounding box center [987, 250] width 82 height 11
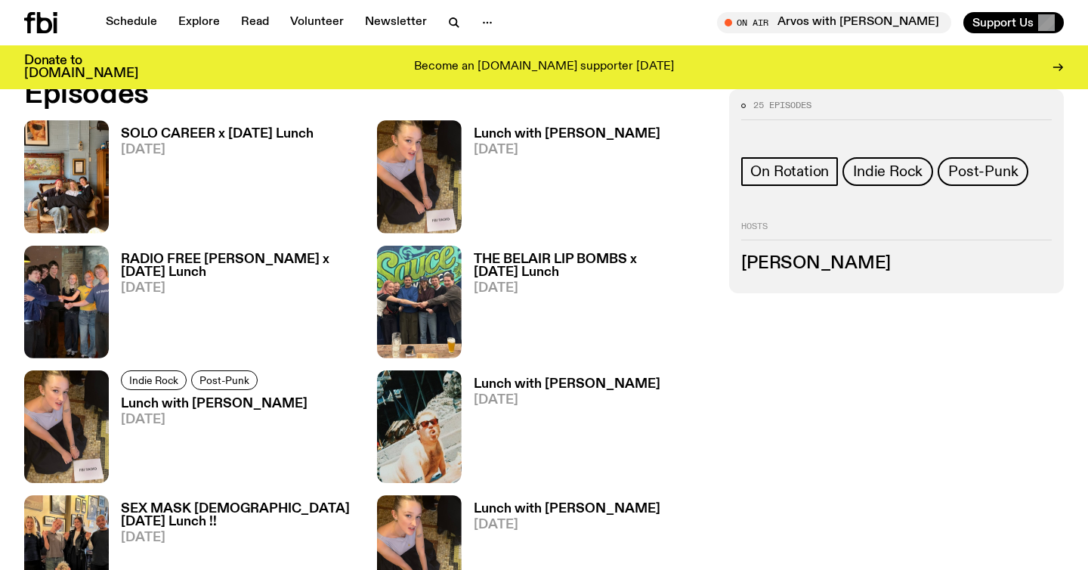
scroll to position [746, 0]
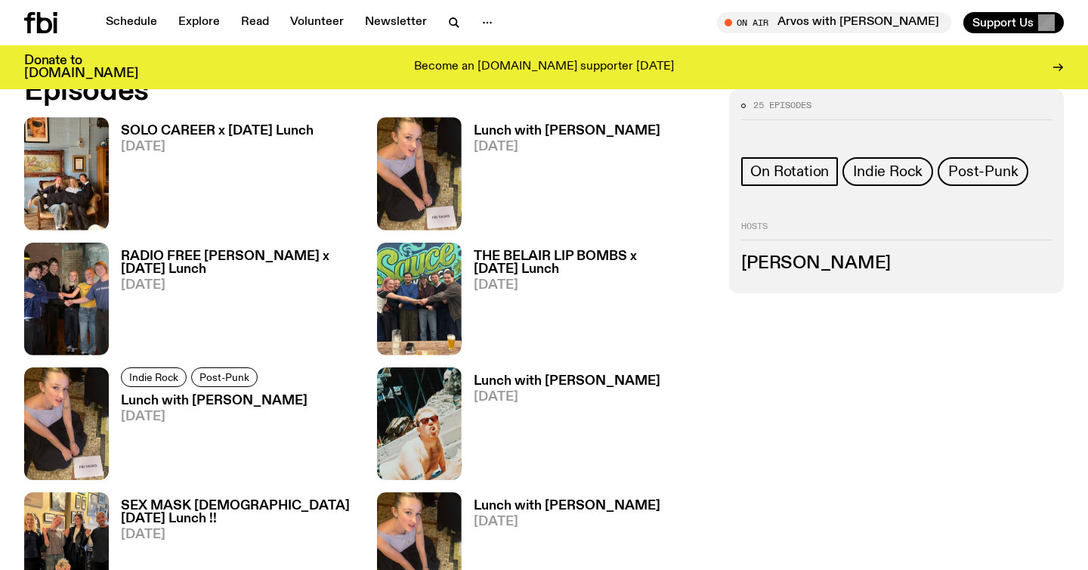
click at [832, 261] on h3 "Sabine Lee-Cook" at bounding box center [896, 263] width 310 height 17
click at [763, 235] on h2 "Hosts" at bounding box center [896, 231] width 310 height 18
click at [786, 271] on h3 "Sabine Lee-Cook" at bounding box center [896, 263] width 310 height 17
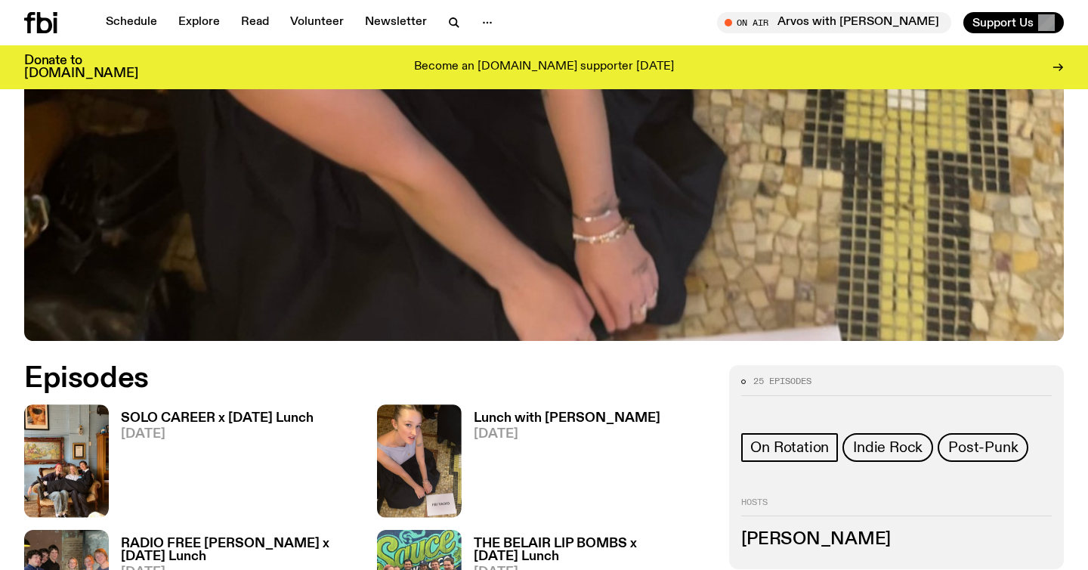
scroll to position [437, 0]
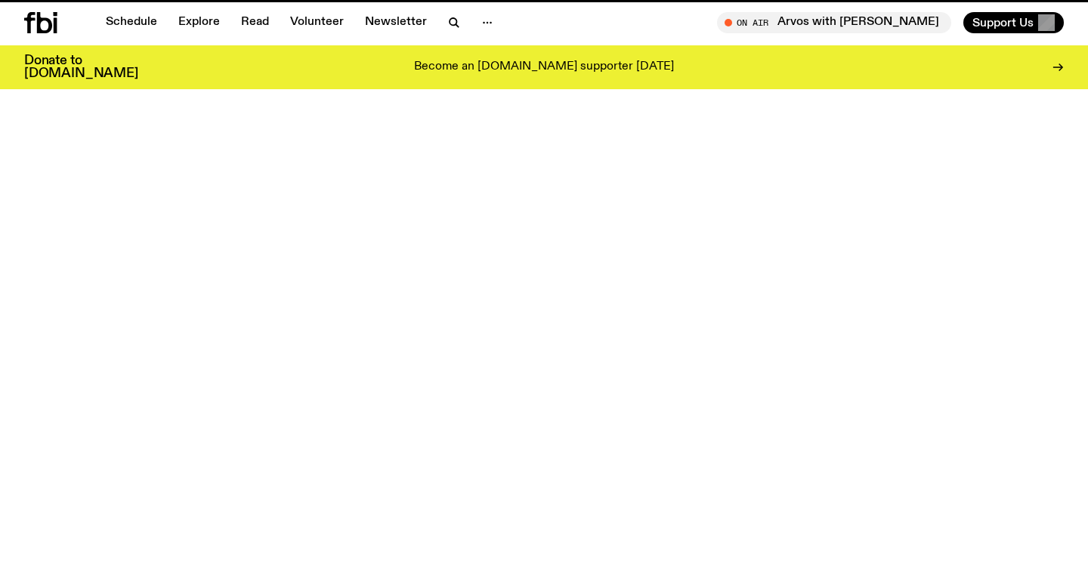
scroll to position [738, 0]
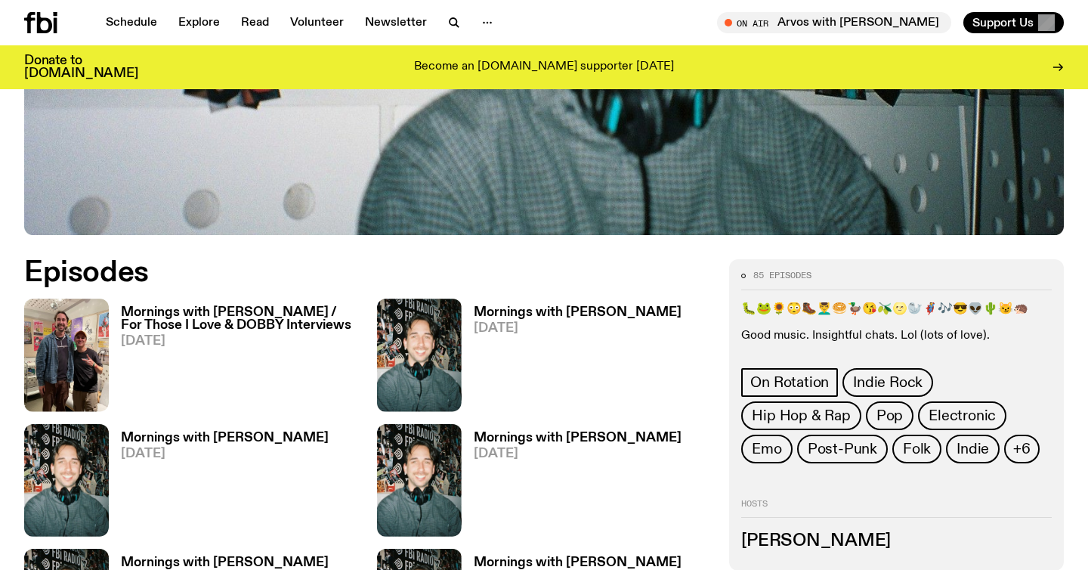
scroll to position [631, 0]
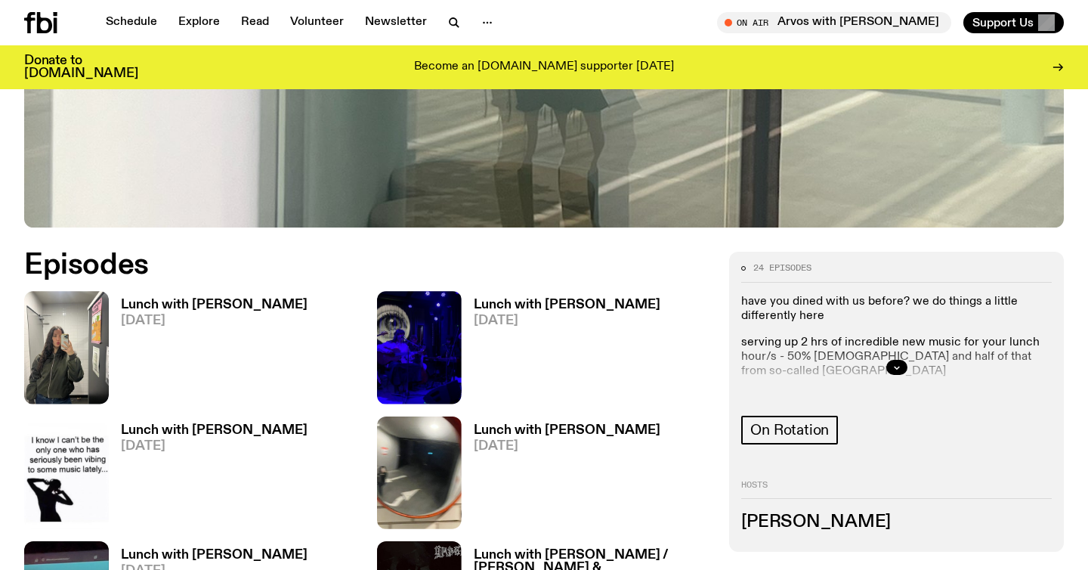
scroll to position [601, 0]
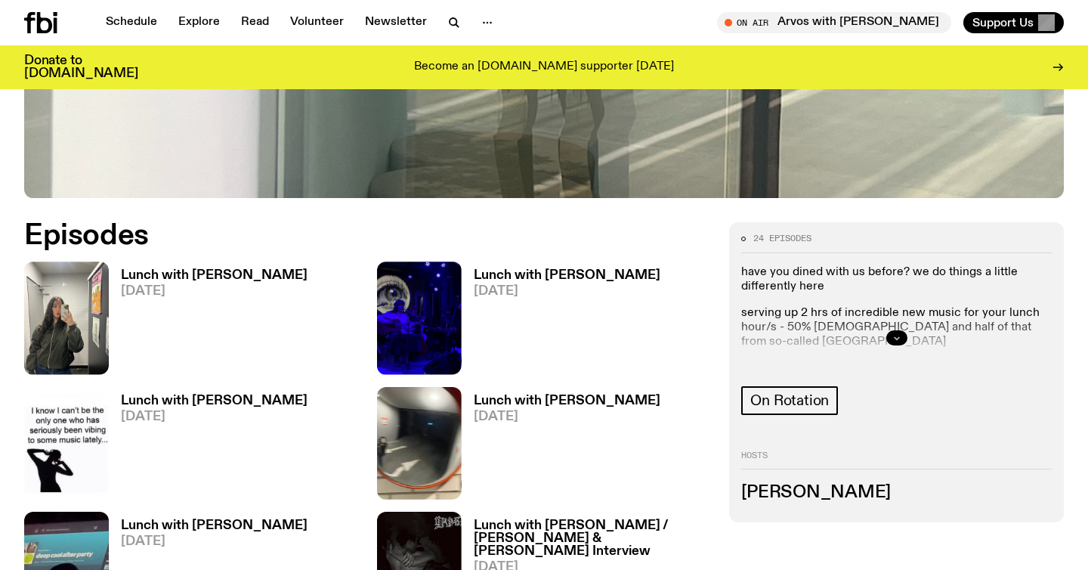
click at [897, 331] on button "button" at bounding box center [896, 337] width 21 height 15
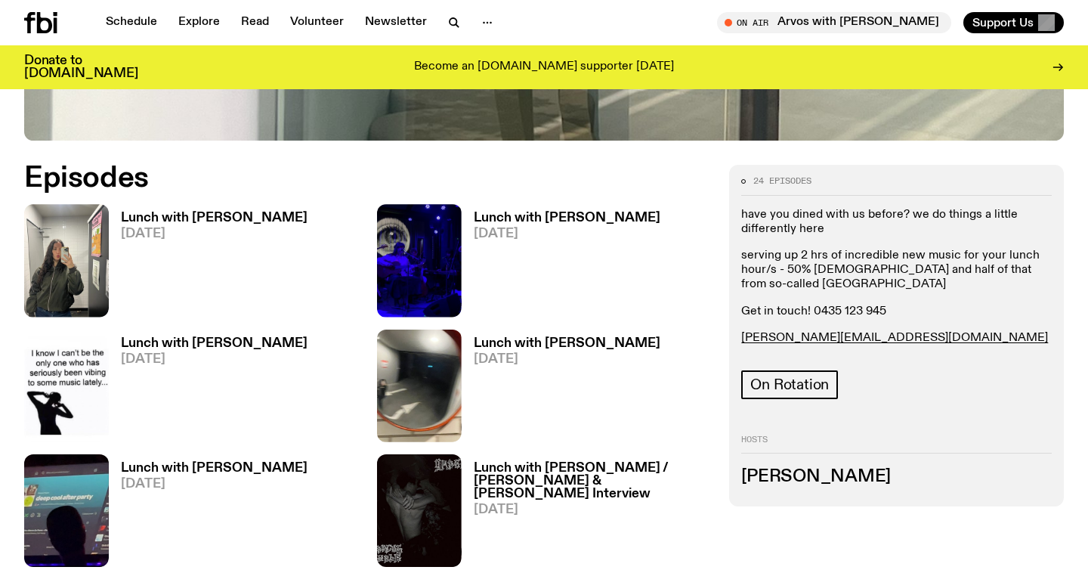
scroll to position [668, 0]
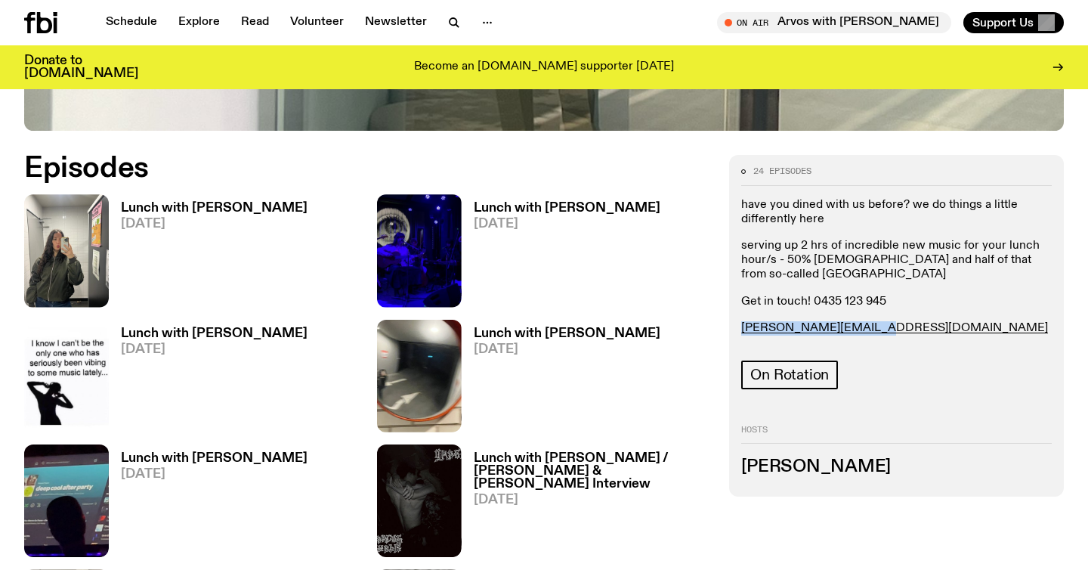
drag, startPoint x: 866, startPoint y: 328, endPoint x: 738, endPoint y: 331, distance: 128.4
click at [738, 331] on div "24 episodes have you dined with us before? we do things a little differently he…" at bounding box center [896, 325] width 335 height 341
copy link "louisa.c@fbiradio.com"
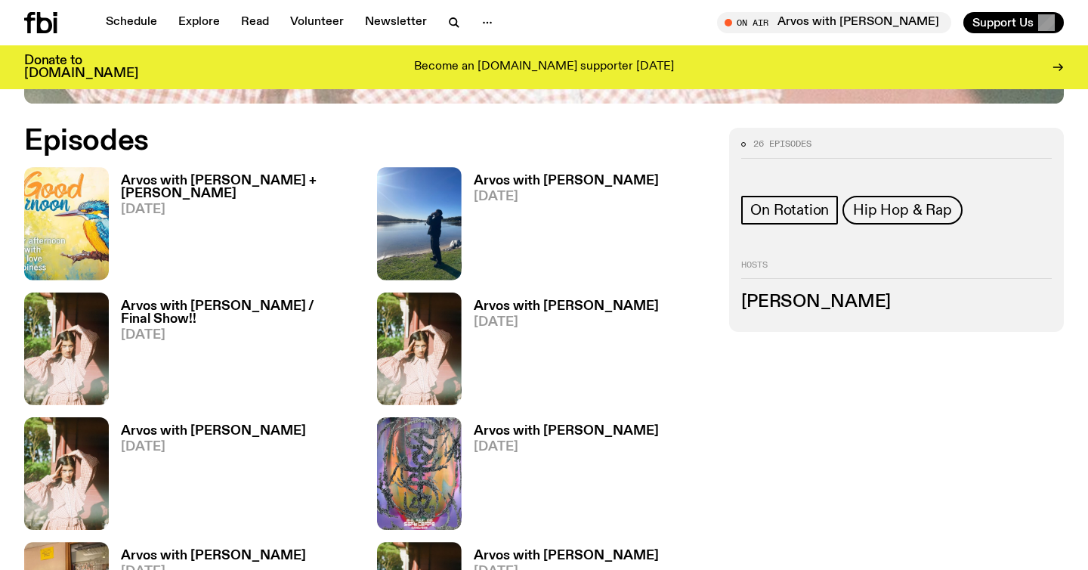
scroll to position [694, 0]
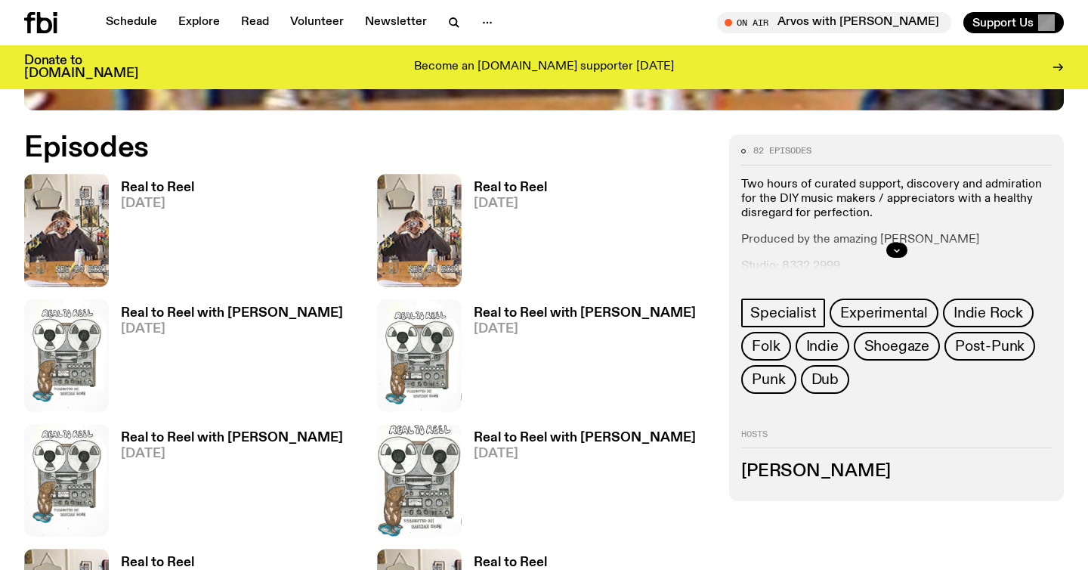
scroll to position [691, 0]
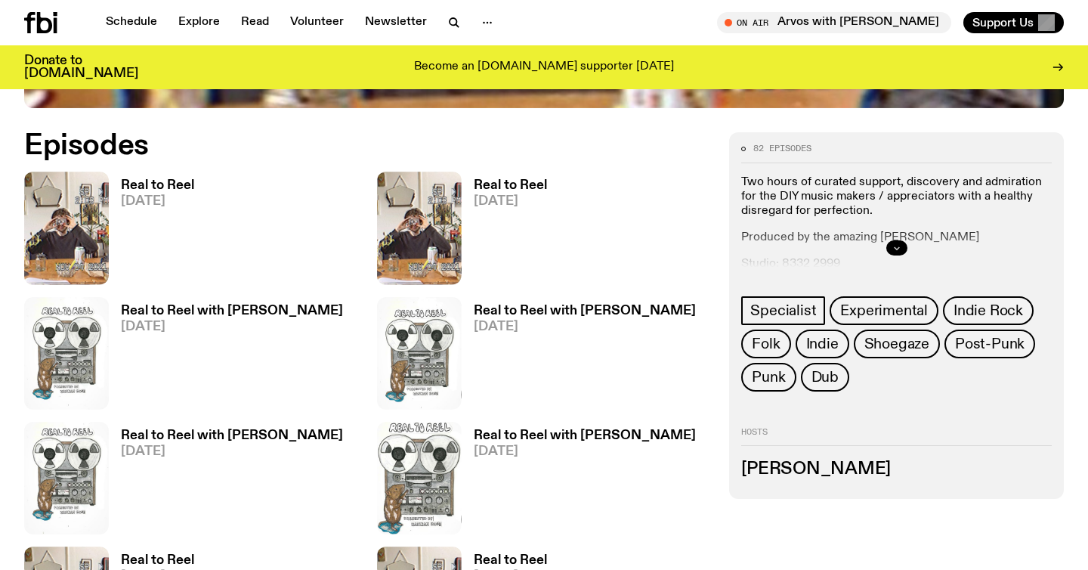
click at [903, 248] on button "button" at bounding box center [896, 247] width 21 height 15
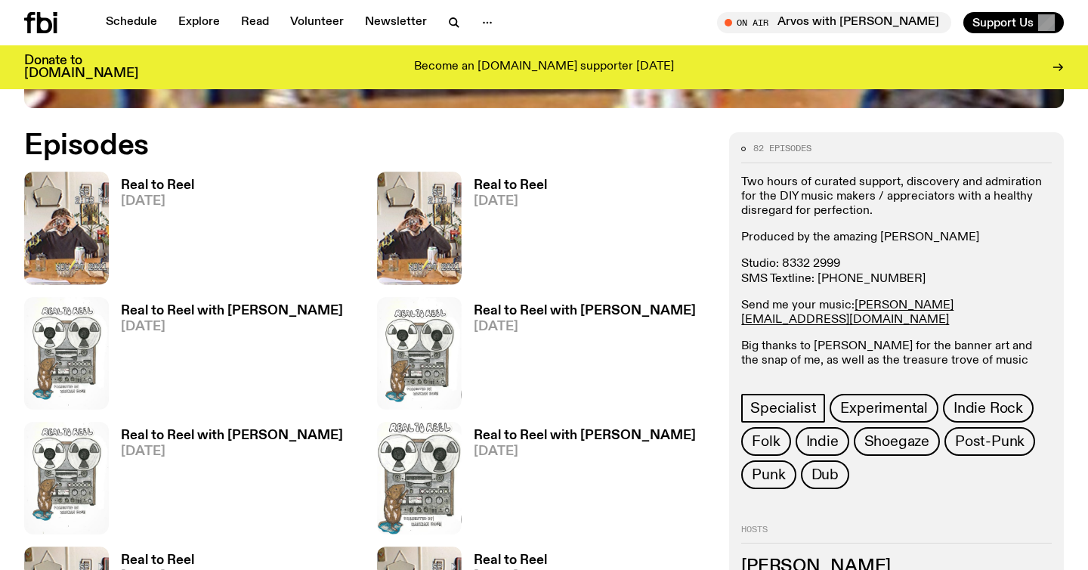
click at [931, 260] on p "Studio: 8332 2999 SMS Textline: 0435 123 945" at bounding box center [896, 271] width 310 height 29
drag, startPoint x: 979, startPoint y: 300, endPoint x: 854, endPoint y: 307, distance: 124.9
click at [854, 307] on p "Send me your music: jasper.c@fbiradio.com" at bounding box center [896, 312] width 310 height 29
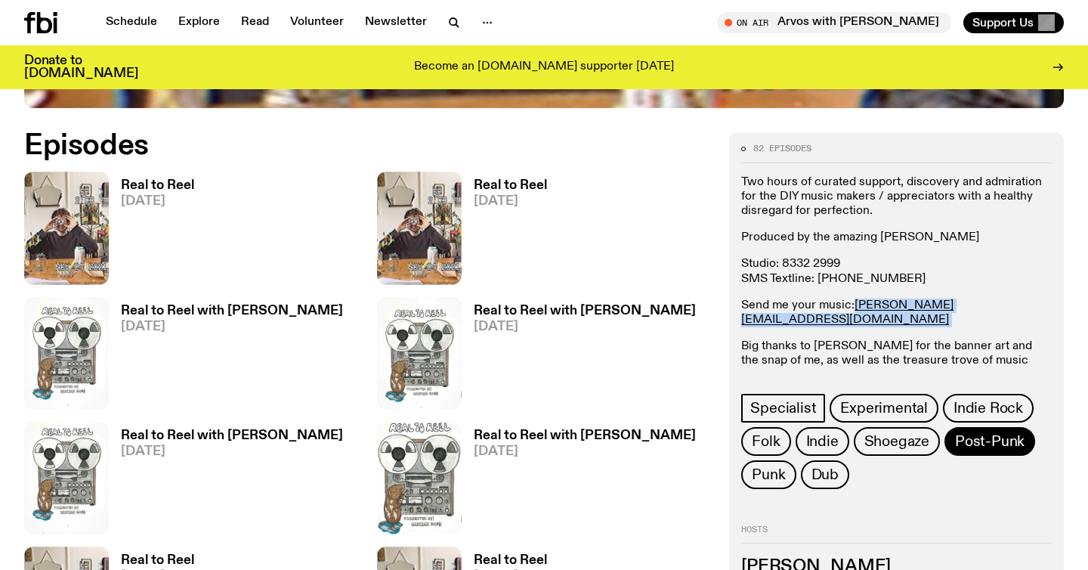
copy p "jasper.c@fbiradio.com"
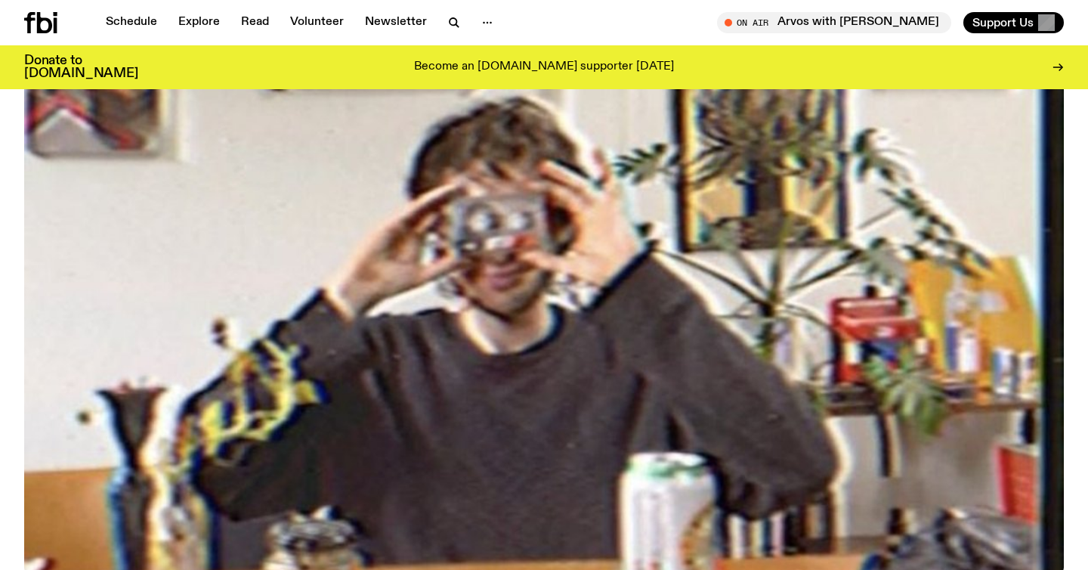
scroll to position [0, 0]
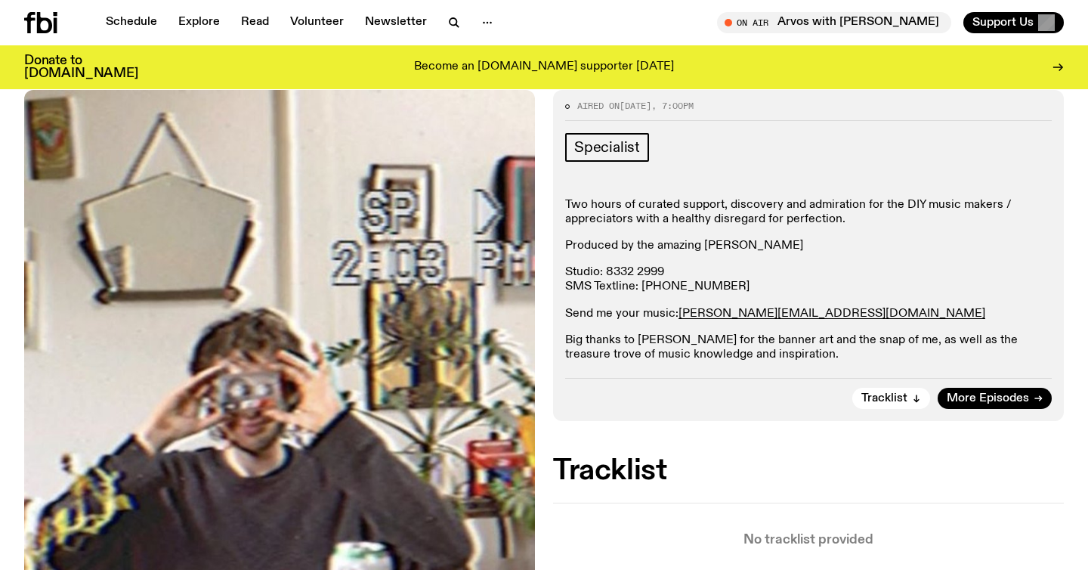
scroll to position [282, 0]
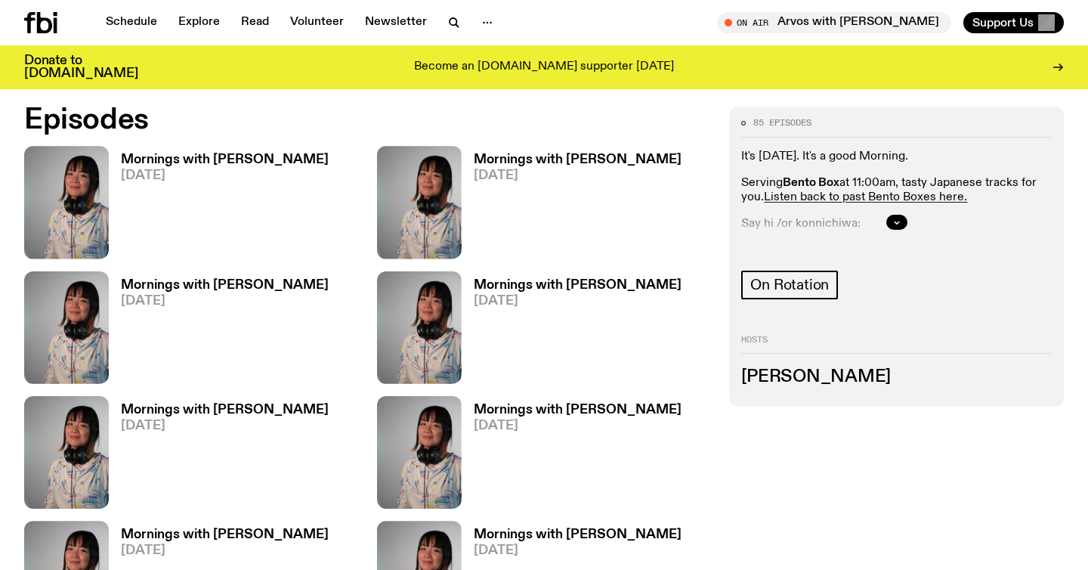
scroll to position [739, 0]
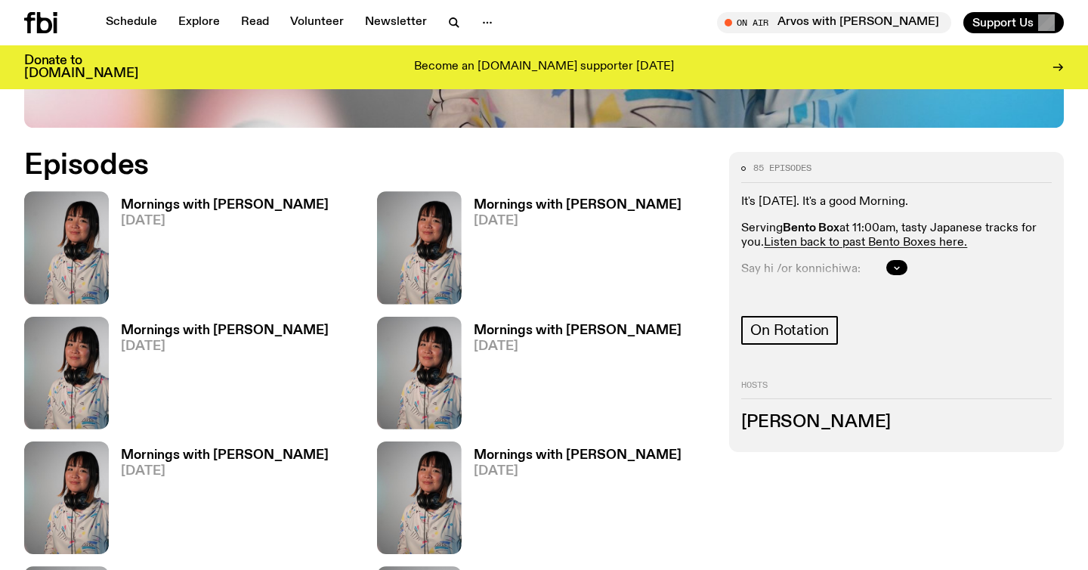
click at [266, 199] on h3 "Mornings with [PERSON_NAME]" at bounding box center [225, 205] width 208 height 13
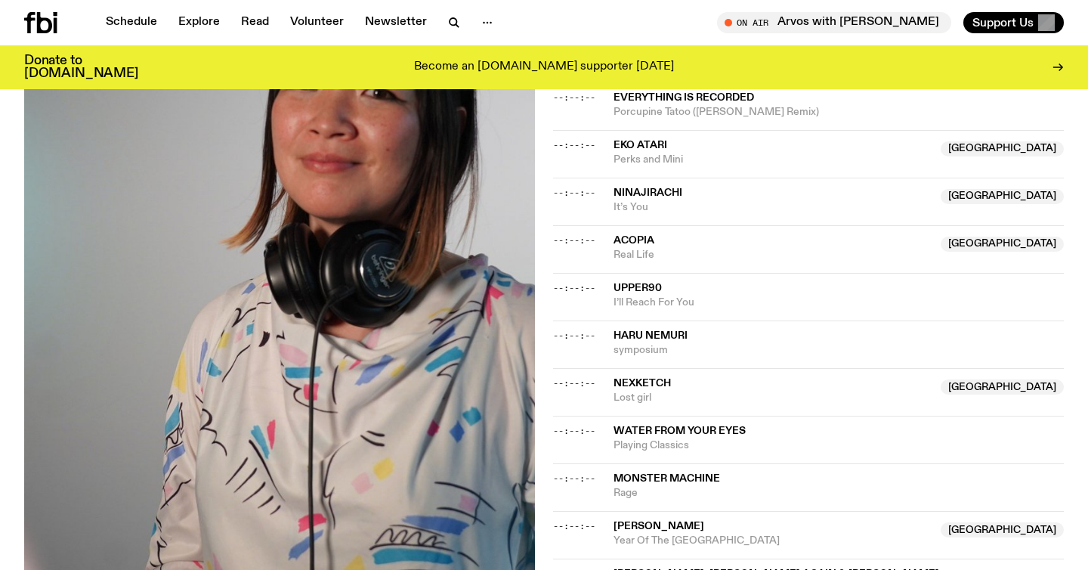
scroll to position [1610, 0]
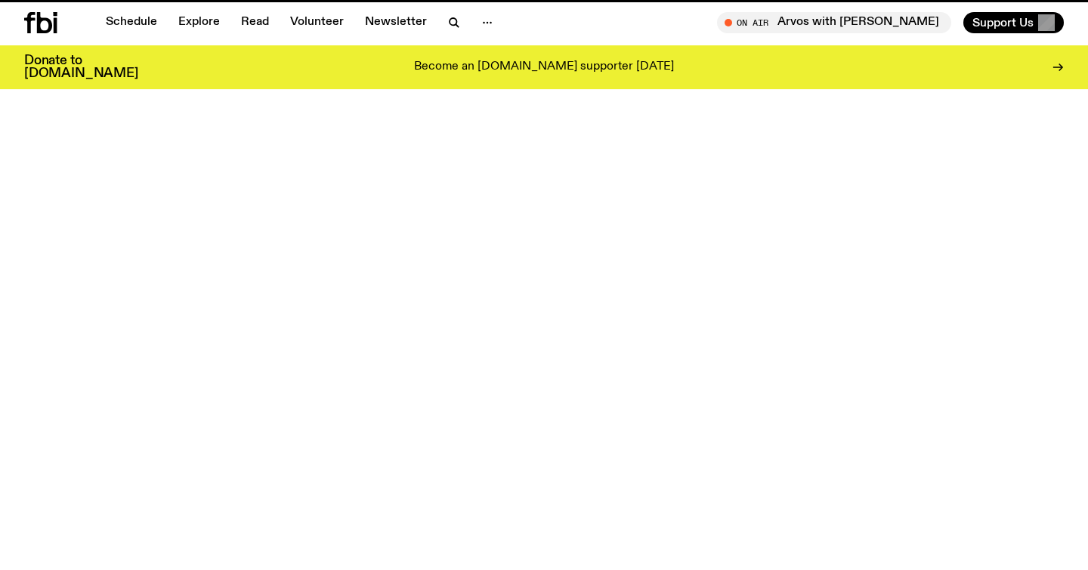
scroll to position [739, 0]
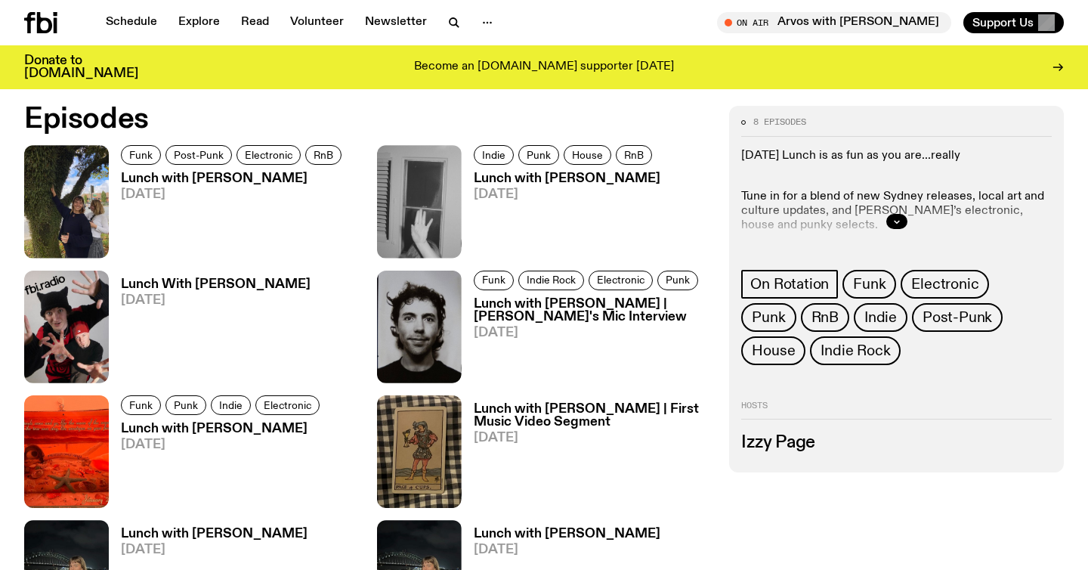
scroll to position [726, 0]
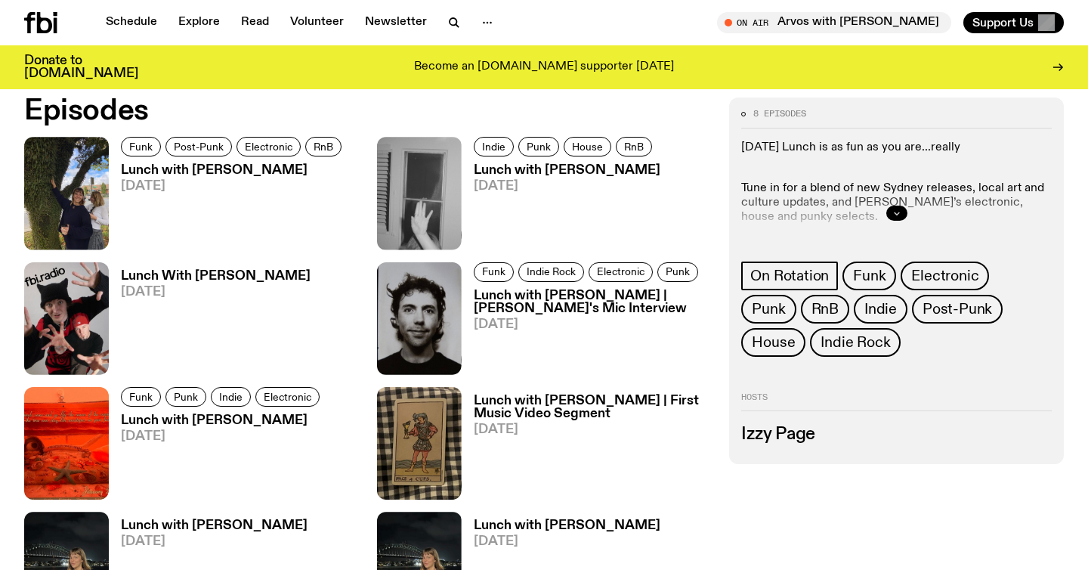
click at [894, 213] on icon "button" at bounding box center [896, 213] width 5 height 2
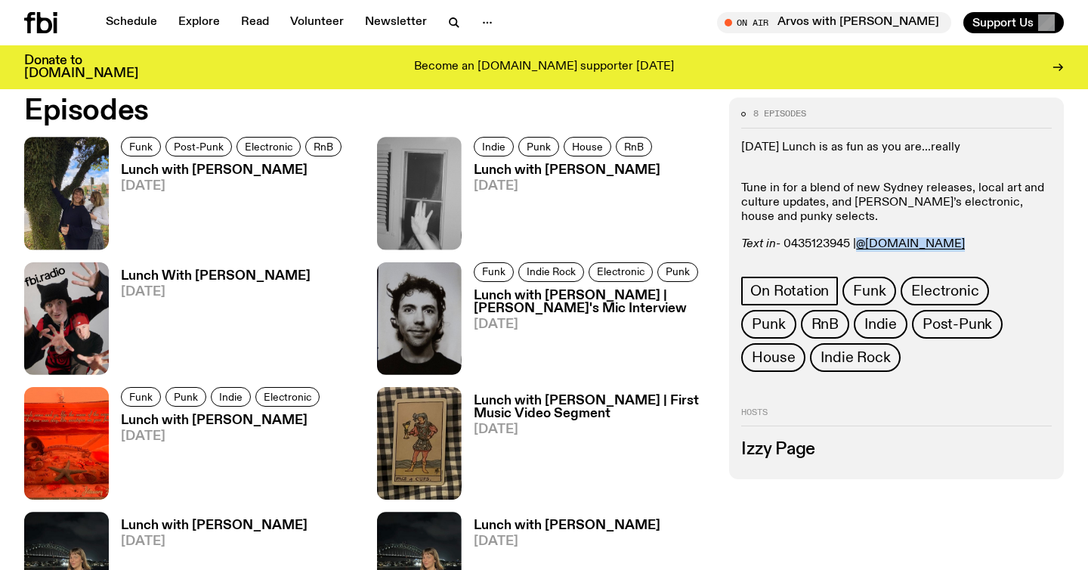
click at [219, 169] on h3 "Lunch with [PERSON_NAME]" at bounding box center [233, 170] width 225 height 13
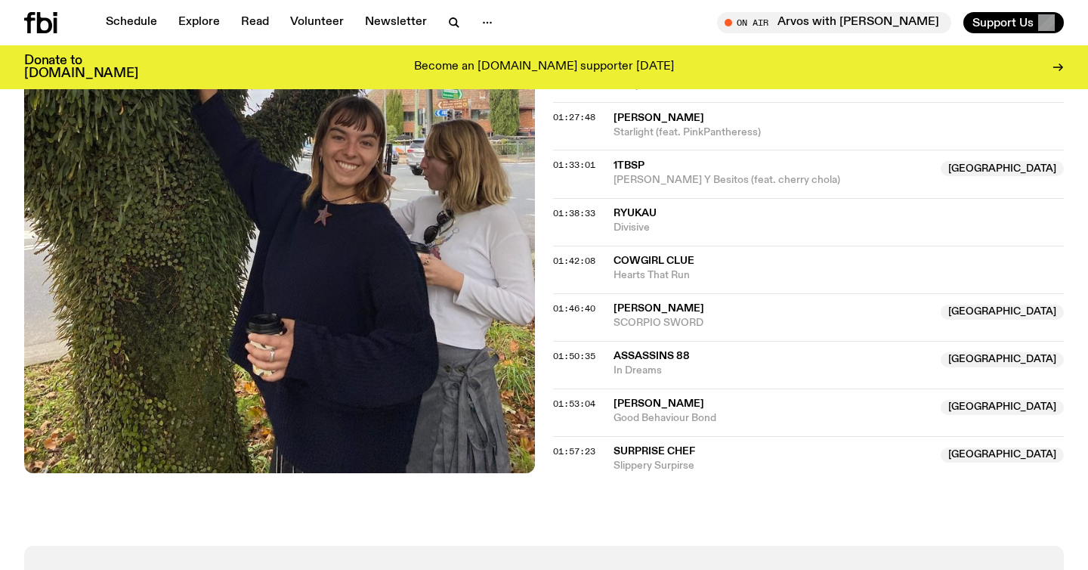
scroll to position [1336, 0]
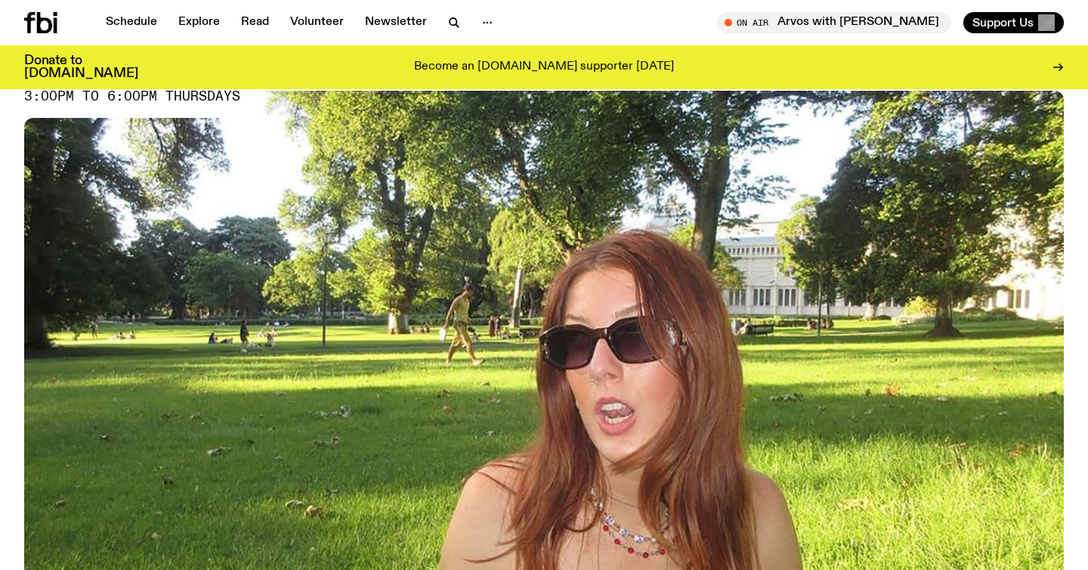
scroll to position [566, 0]
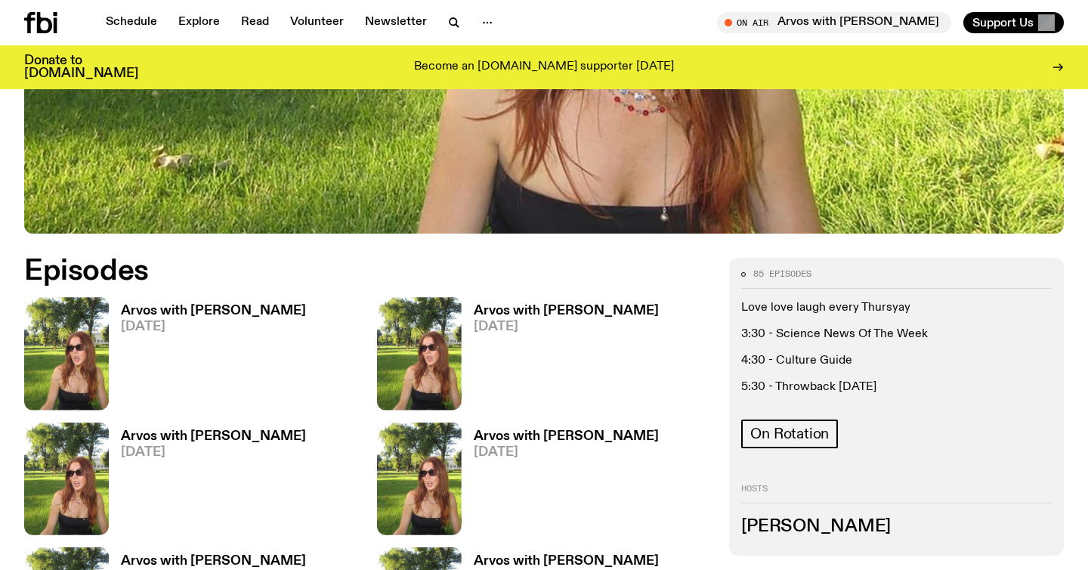
click at [226, 313] on h3 "Arvos with [PERSON_NAME]" at bounding box center [213, 310] width 185 height 13
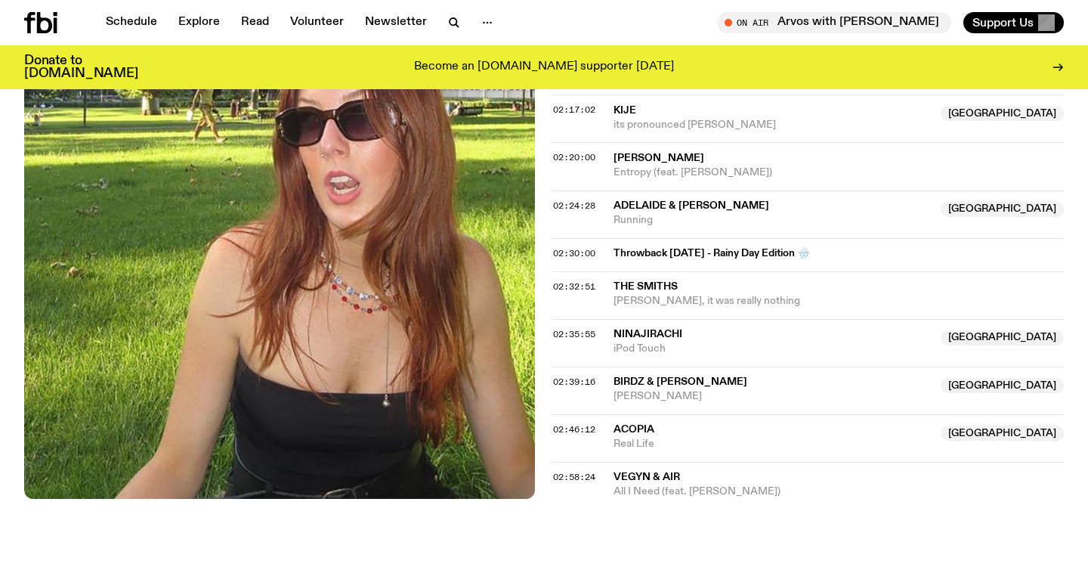
scroll to position [1907, 0]
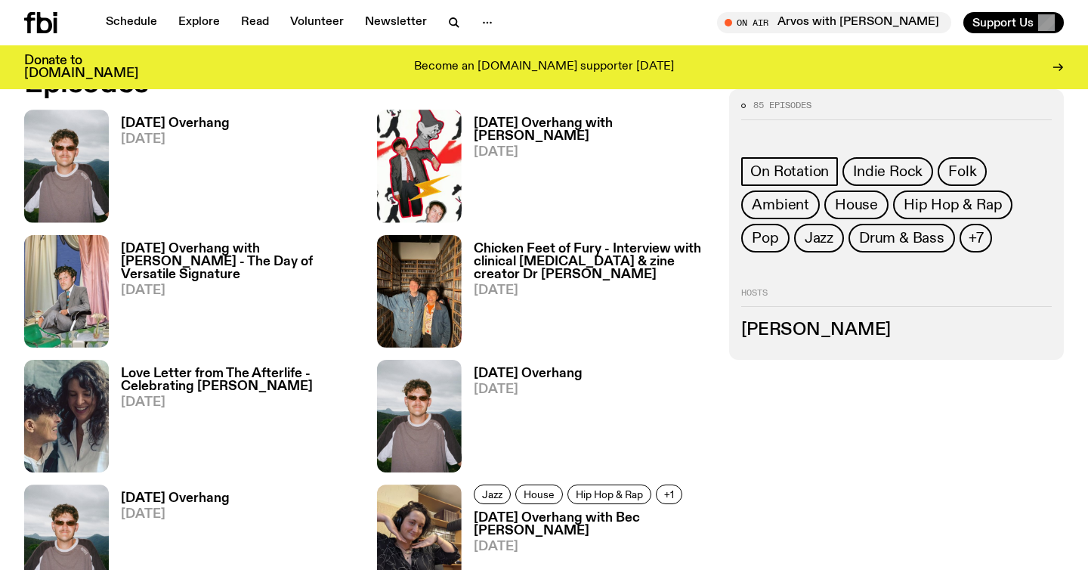
scroll to position [750, 0]
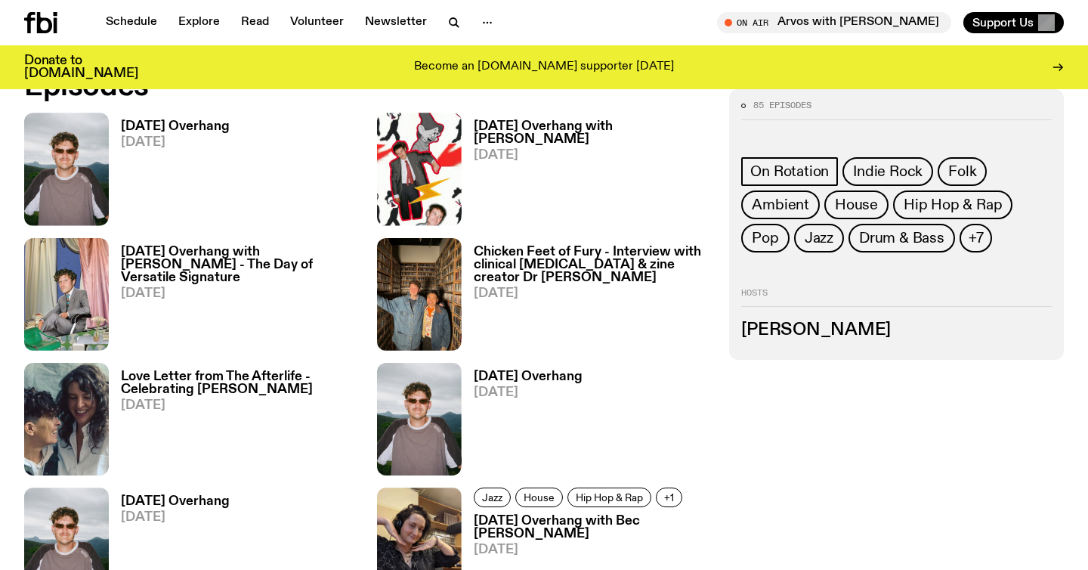
click at [193, 125] on h3 "[DATE] Overhang" at bounding box center [175, 126] width 109 height 13
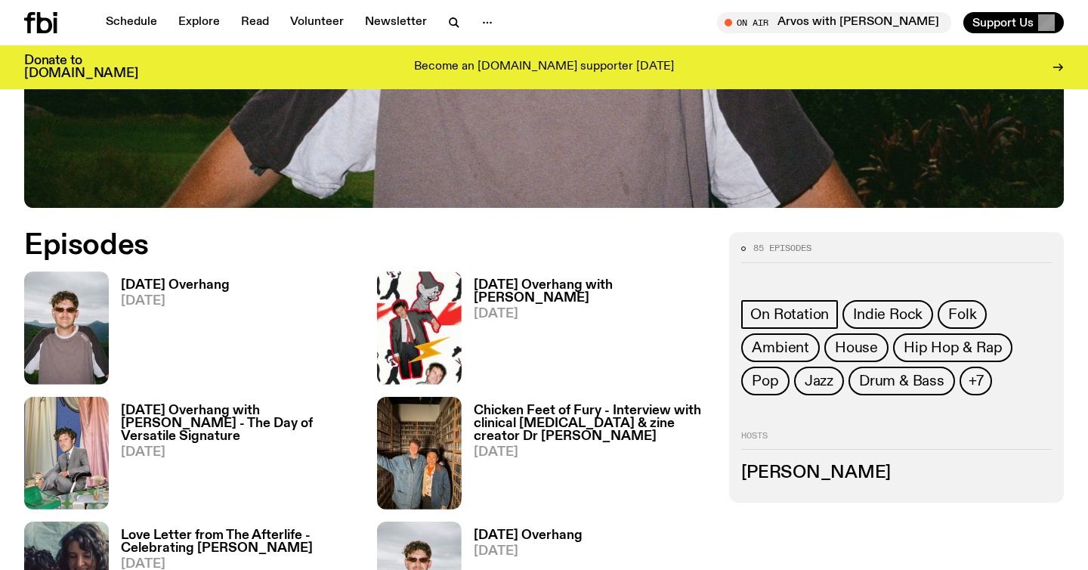
scroll to position [585, 0]
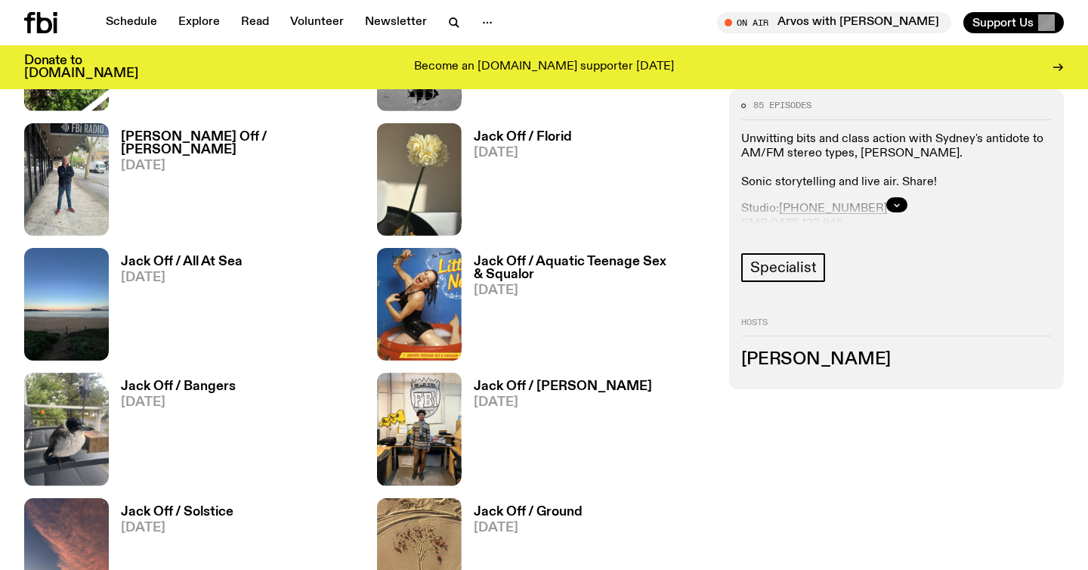
scroll to position [790, 0]
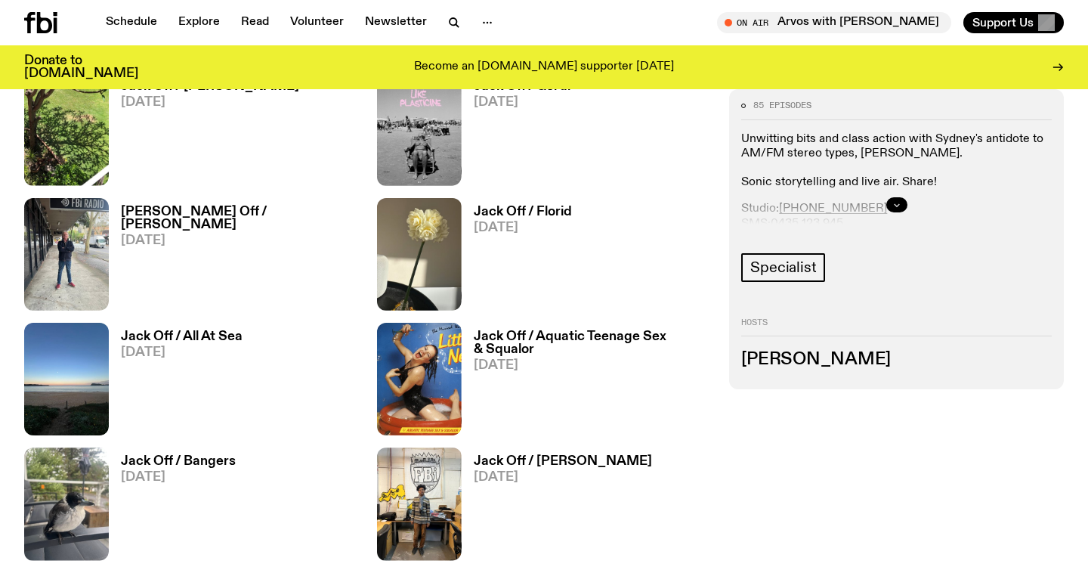
click at [897, 200] on icon "button" at bounding box center [896, 204] width 9 height 9
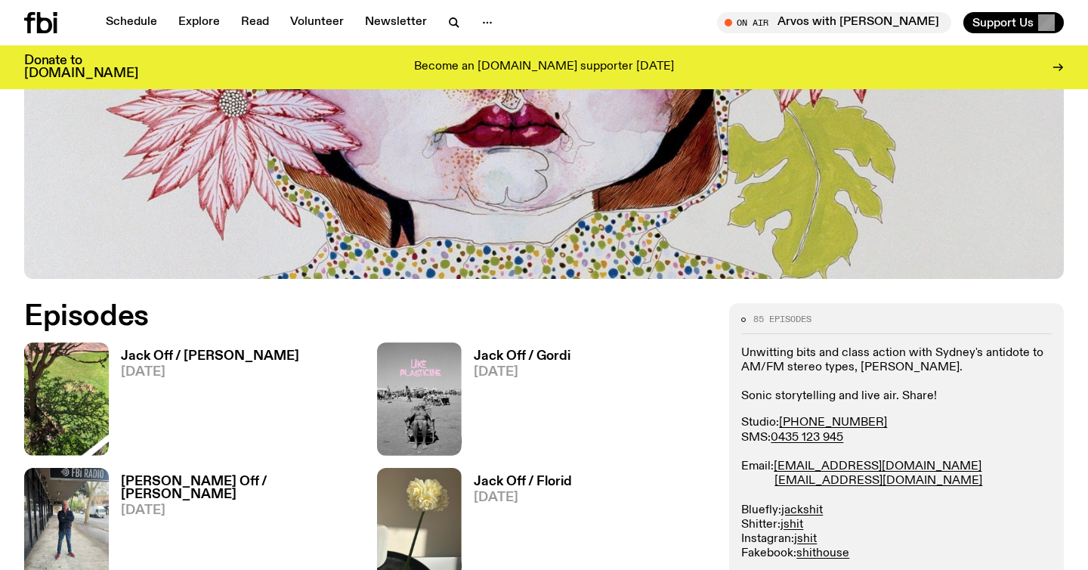
scroll to position [503, 0]
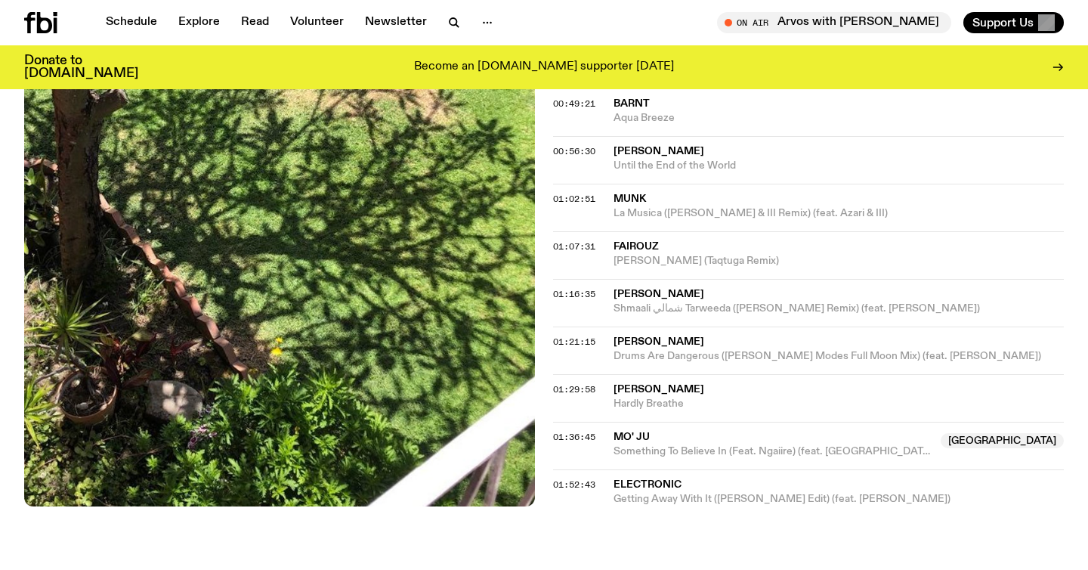
scroll to position [909, 0]
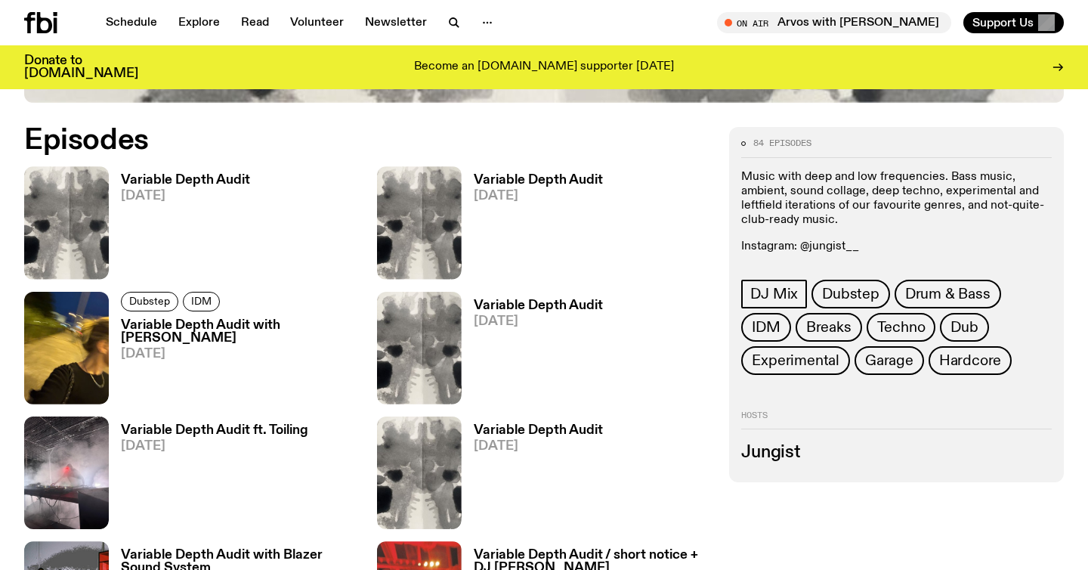
scroll to position [690, 0]
